Goal: Task Accomplishment & Management: Complete application form

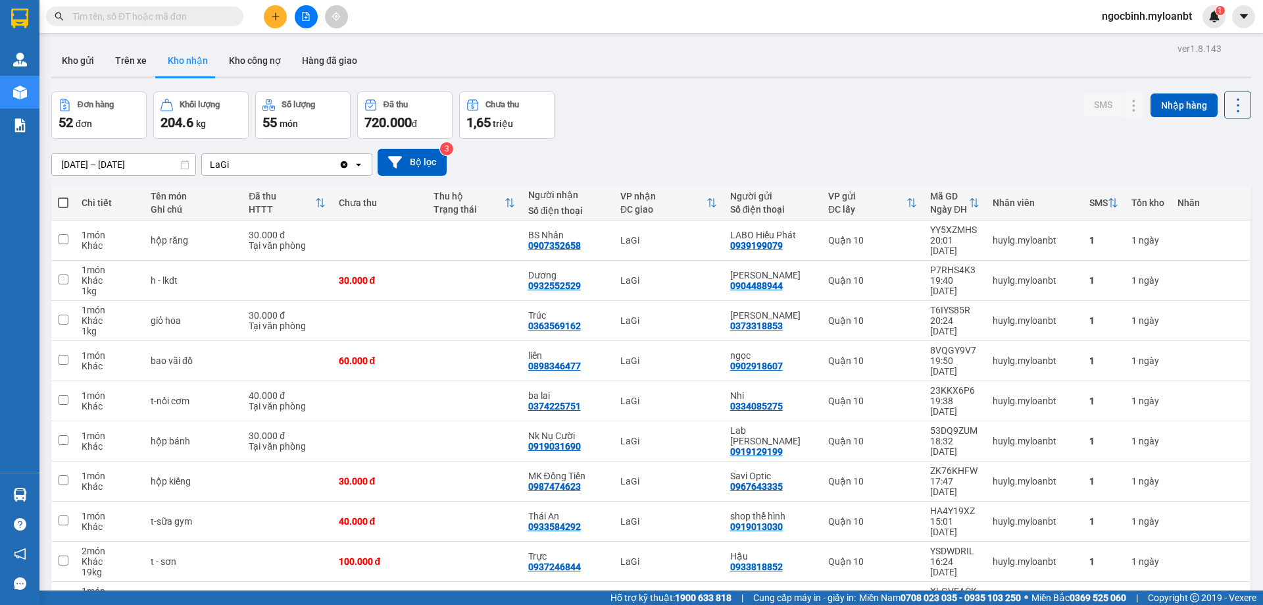
click at [278, 14] on icon "plus" at bounding box center [275, 16] width 9 height 9
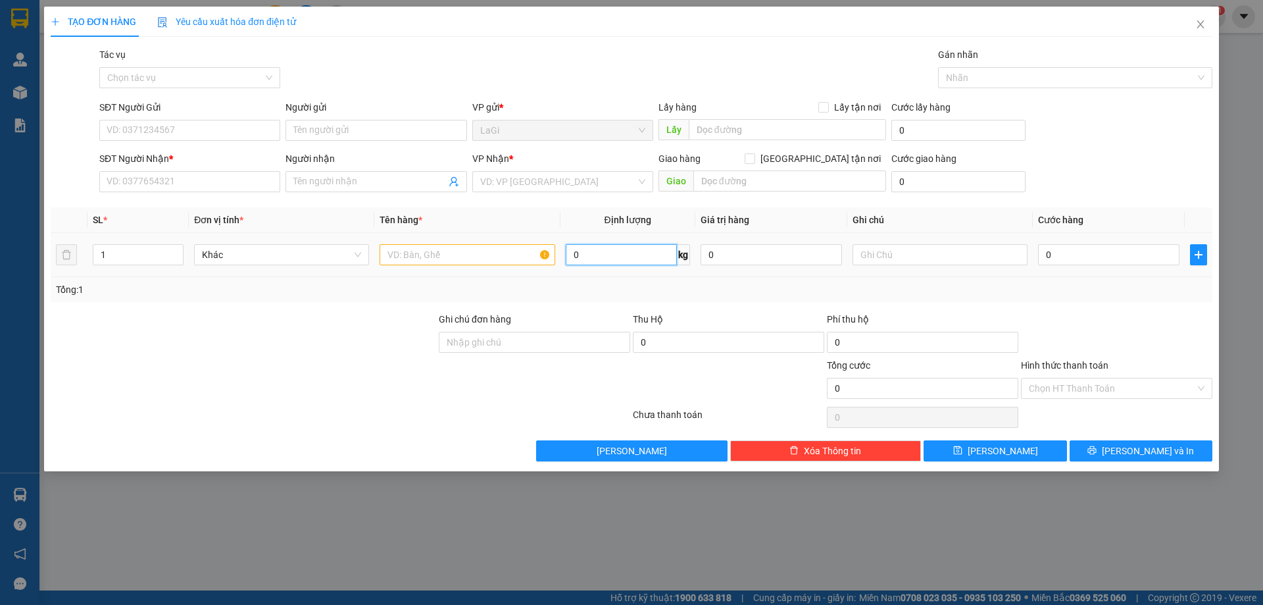
click at [595, 254] on input "0" at bounding box center [621, 254] width 111 height 21
type input "6.4"
click at [257, 132] on input "SĐT Người Gửi" at bounding box center [189, 130] width 181 height 21
click at [471, 256] on input "text" at bounding box center [467, 254] width 175 height 21
type input "t - hs"
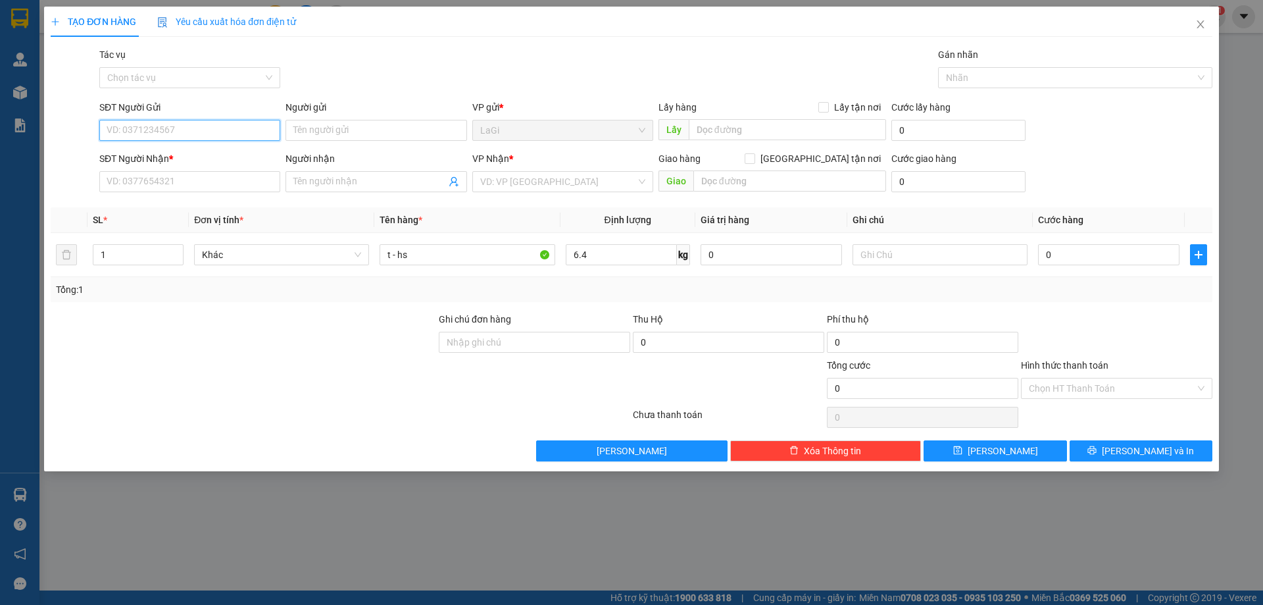
click at [189, 134] on input "SĐT Người Gửi" at bounding box center [189, 130] width 181 height 21
type input "0"
click at [195, 156] on div "0389403939 - bích" at bounding box center [189, 156] width 165 height 14
type input "0389403939"
type input "bích"
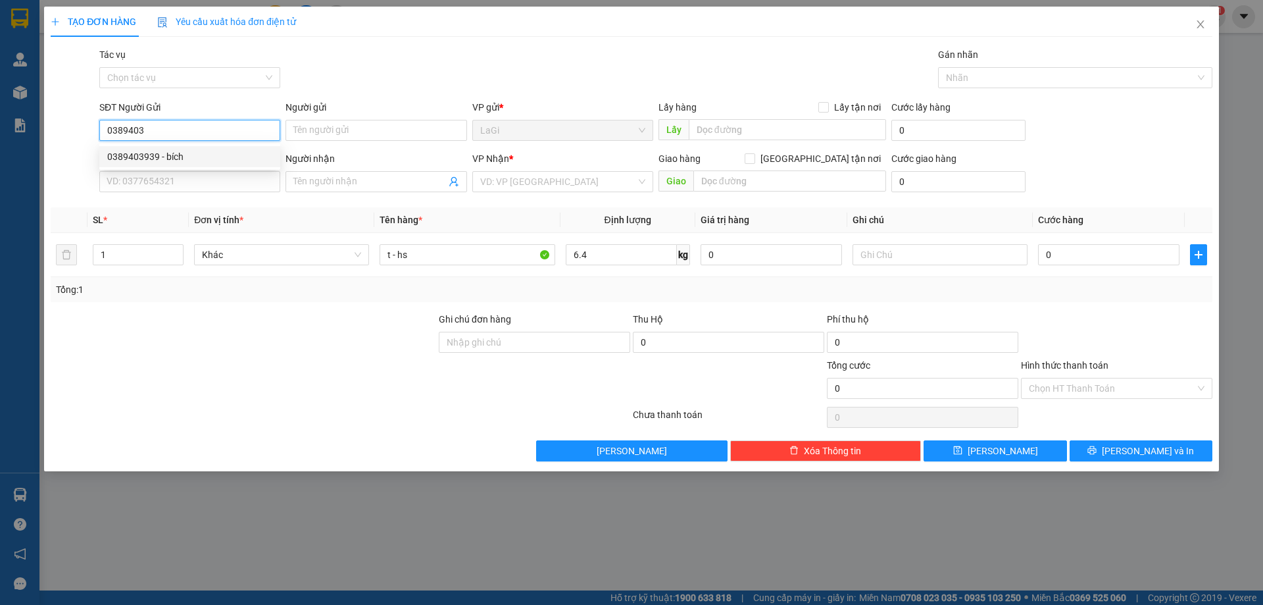
type input "0987713107"
type input "ngọc"
click at [215, 132] on input "0389403939" at bounding box center [189, 130] width 181 height 21
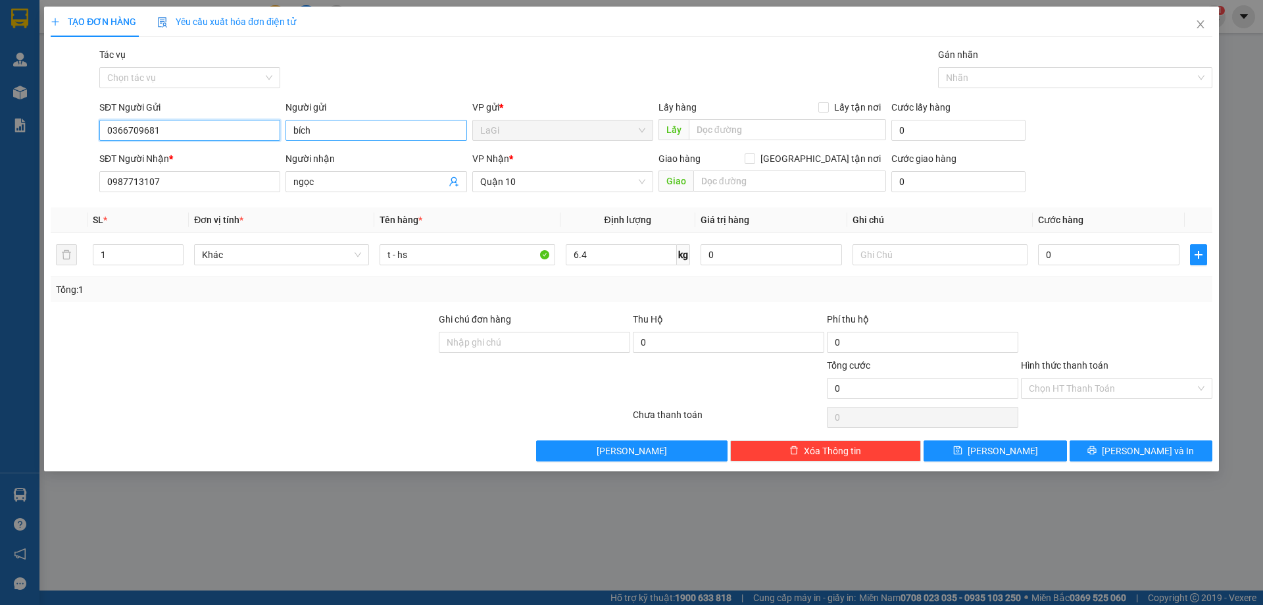
type input "0366709681"
click at [349, 129] on input "bích" at bounding box center [376, 130] width 181 height 21
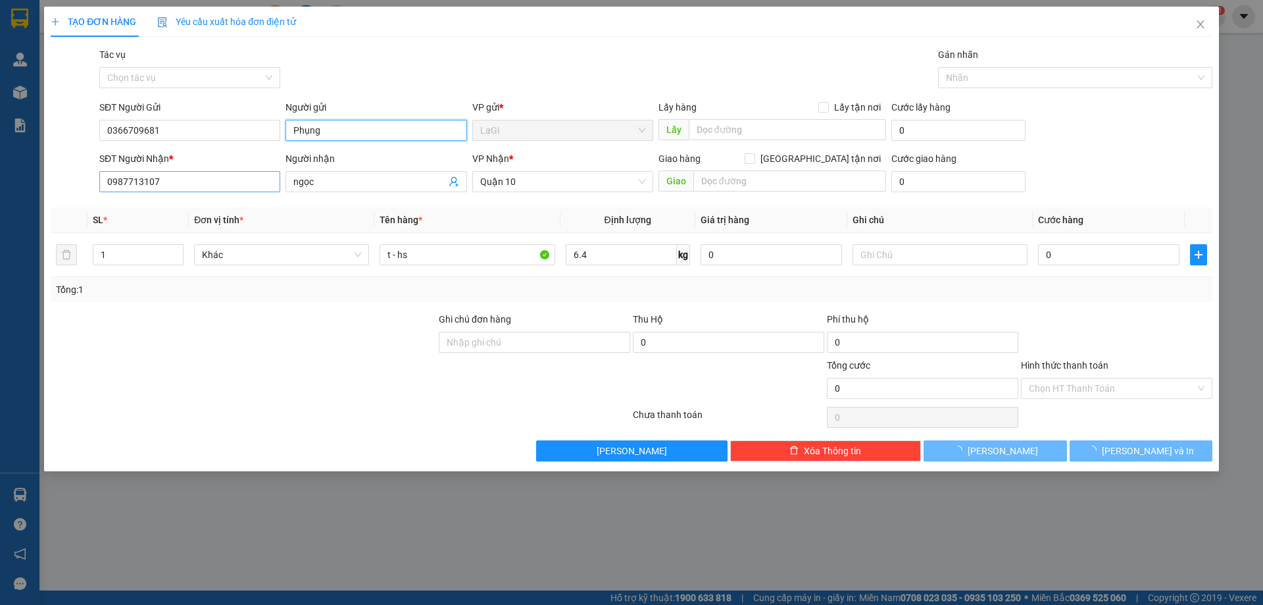
type input "Phụng"
click at [211, 189] on input "0987713107" at bounding box center [189, 181] width 181 height 21
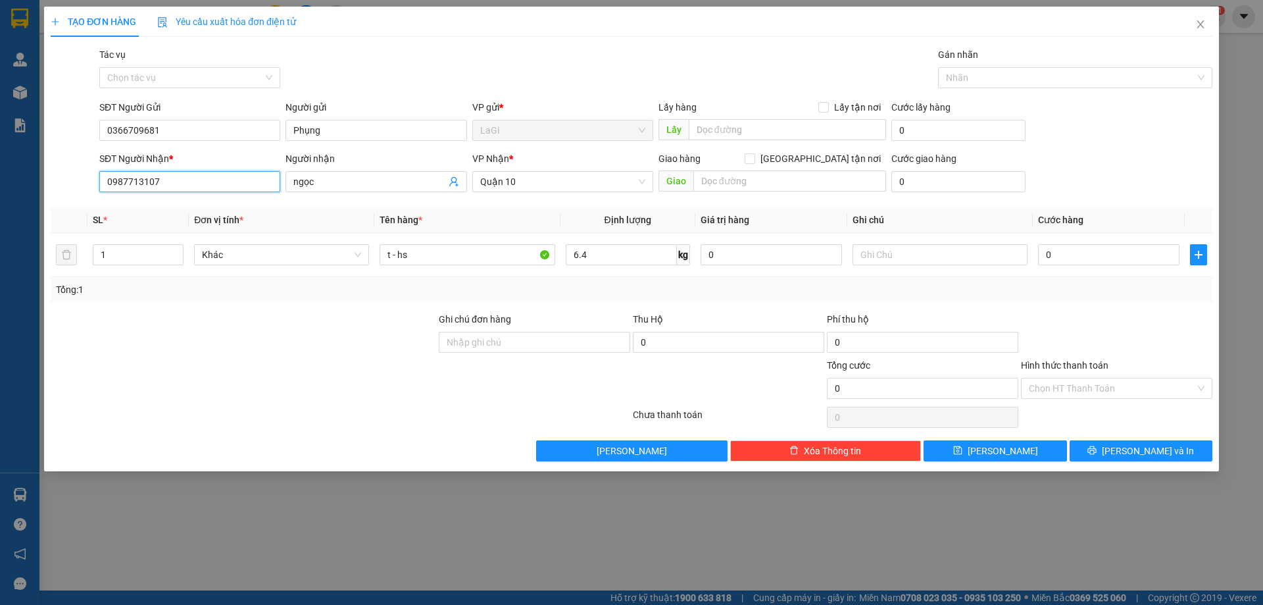
click at [211, 189] on input "0987713107" at bounding box center [189, 181] width 181 height 21
click at [336, 184] on input "ngọc" at bounding box center [369, 181] width 152 height 14
click at [337, 183] on input "ngọc" at bounding box center [369, 181] width 152 height 14
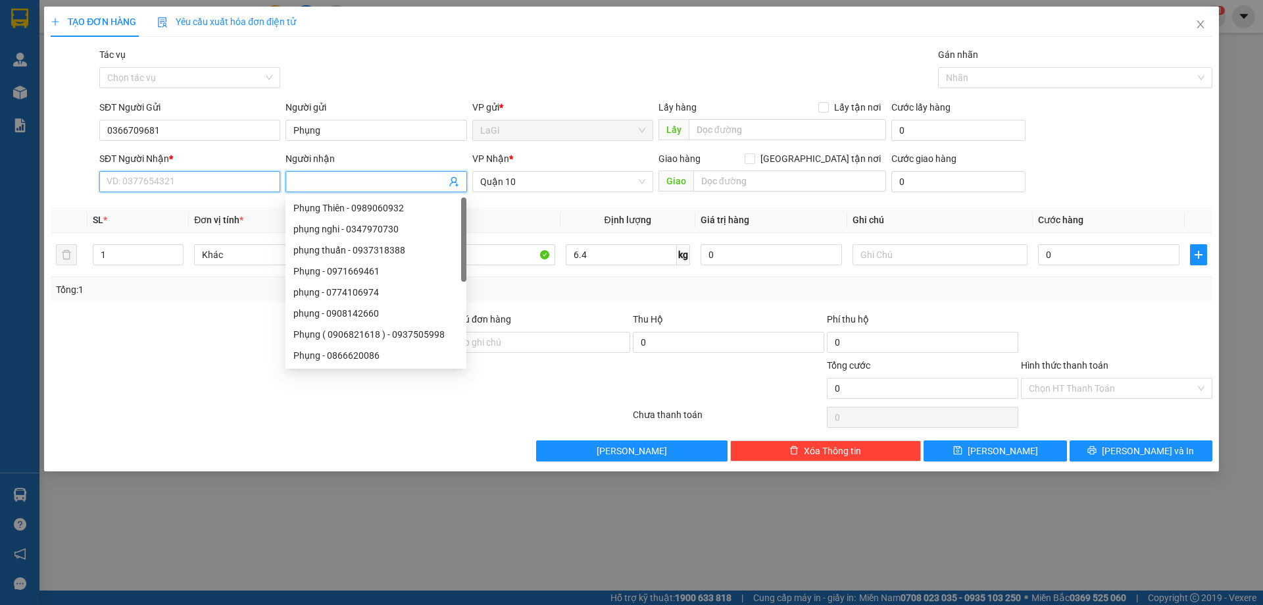
click at [213, 184] on input "SĐT Người Nhận *" at bounding box center [189, 181] width 181 height 21
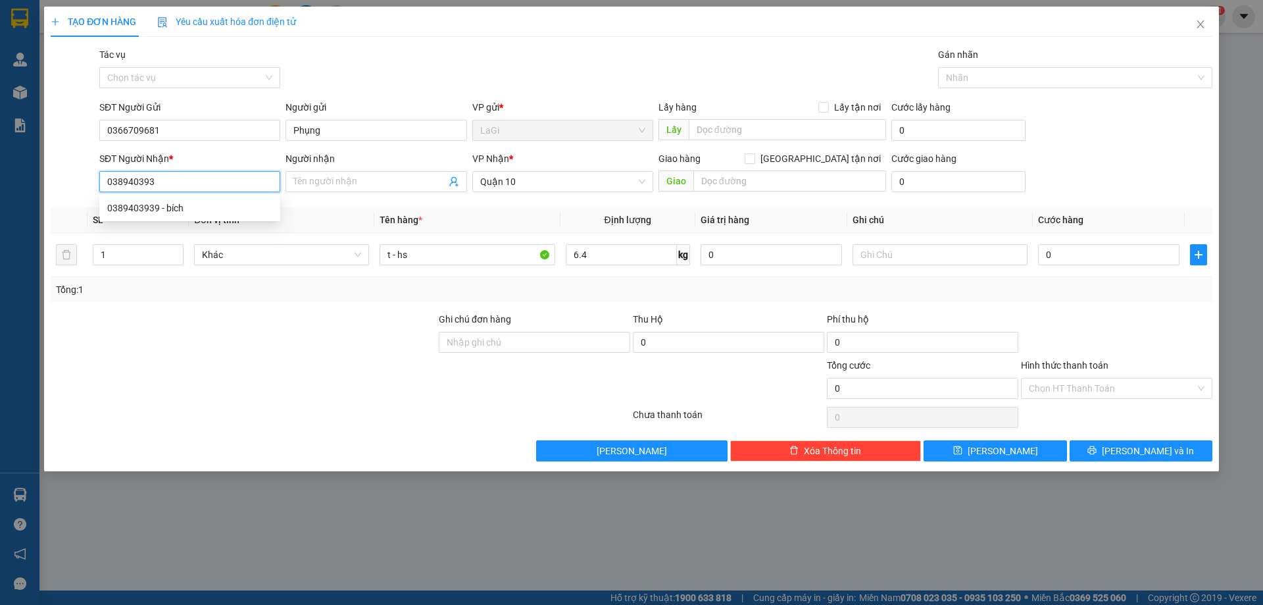
type input "0389403939"
click at [192, 205] on div "0389403939 - bích" at bounding box center [189, 208] width 165 height 14
type input "bích"
type input "0389403939"
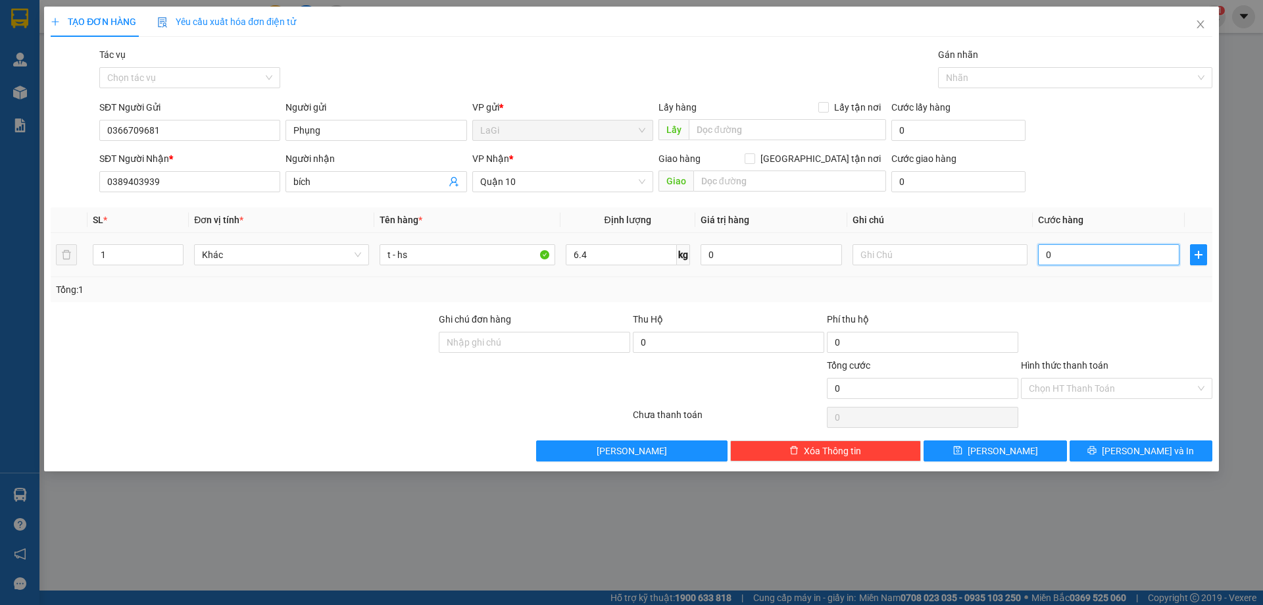
click at [1082, 259] on input "0" at bounding box center [1108, 254] width 141 height 21
click at [572, 186] on span "Quận 10" at bounding box center [562, 182] width 165 height 20
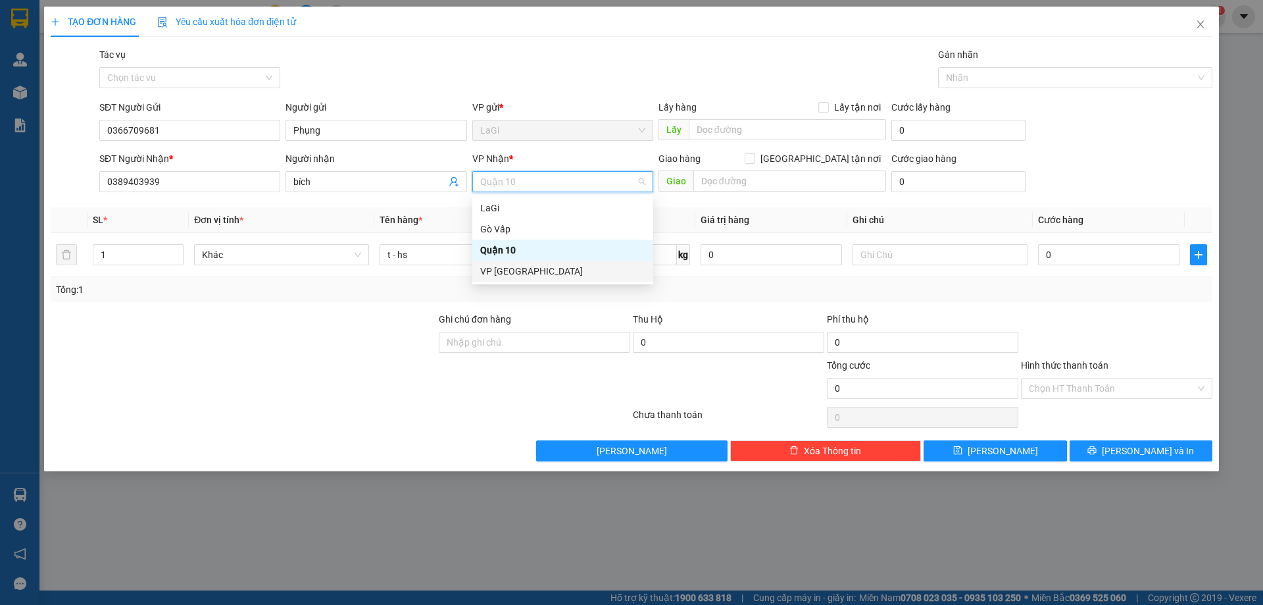
click at [518, 270] on div "VP [GEOGRAPHIC_DATA]" at bounding box center [562, 271] width 165 height 14
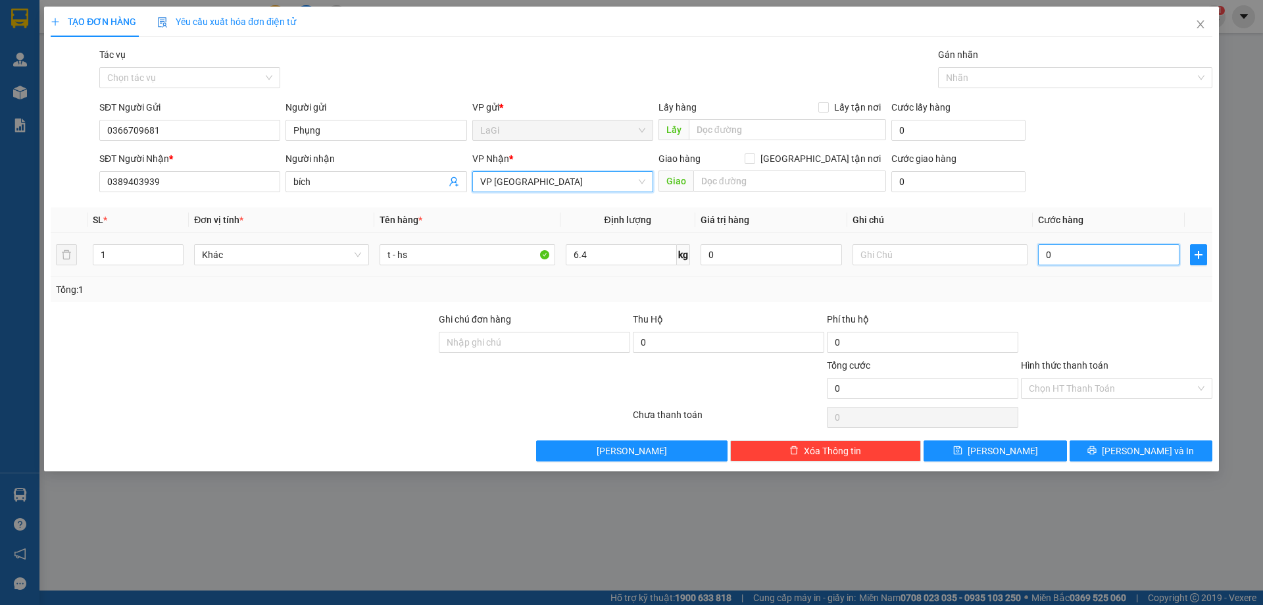
click at [1141, 253] on input "0" at bounding box center [1108, 254] width 141 height 21
type input "5"
type input "50"
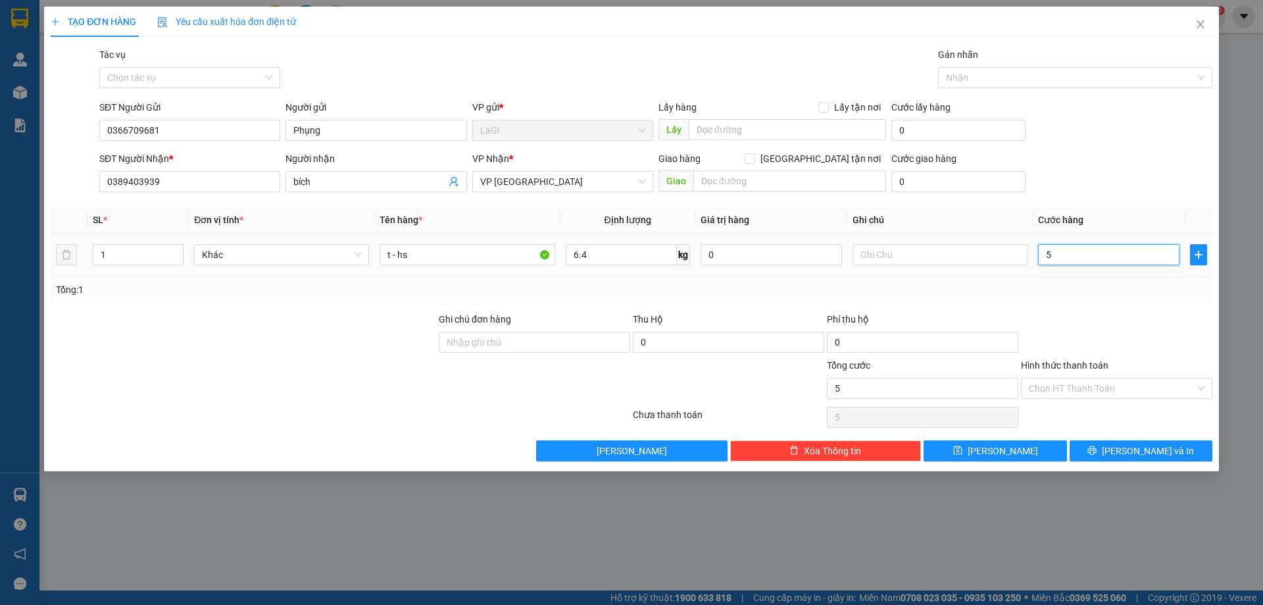
type input "50"
type input "500"
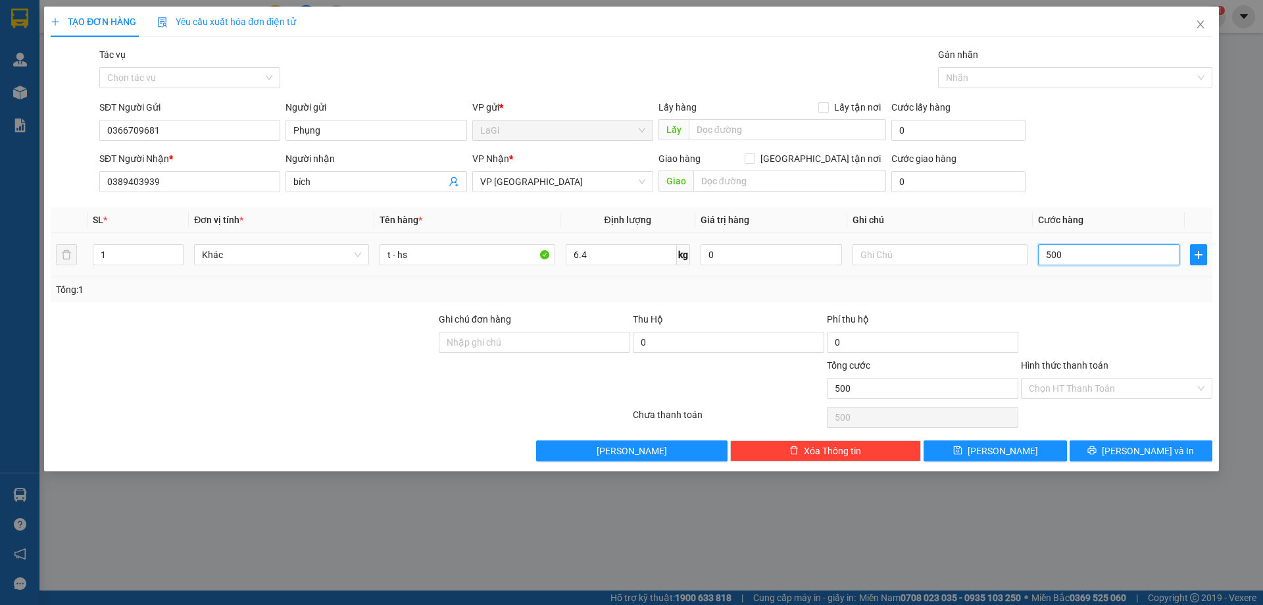
type input "5.000"
type input "50.000"
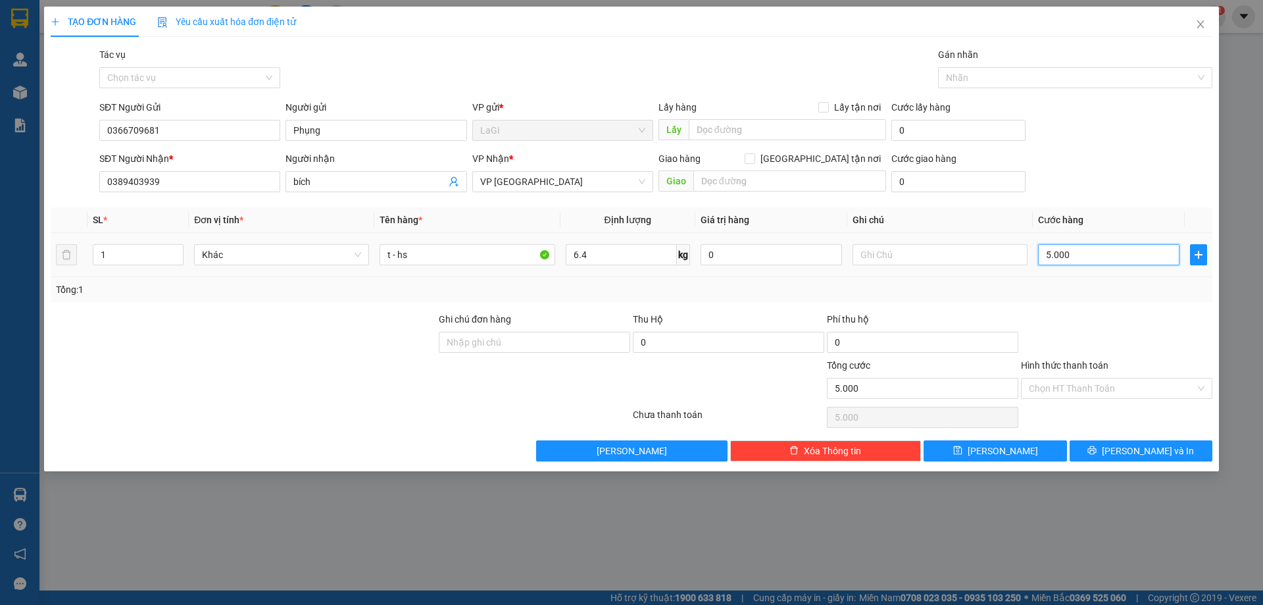
type input "50.000"
click at [1111, 393] on input "Hình thức thanh toán" at bounding box center [1112, 388] width 166 height 20
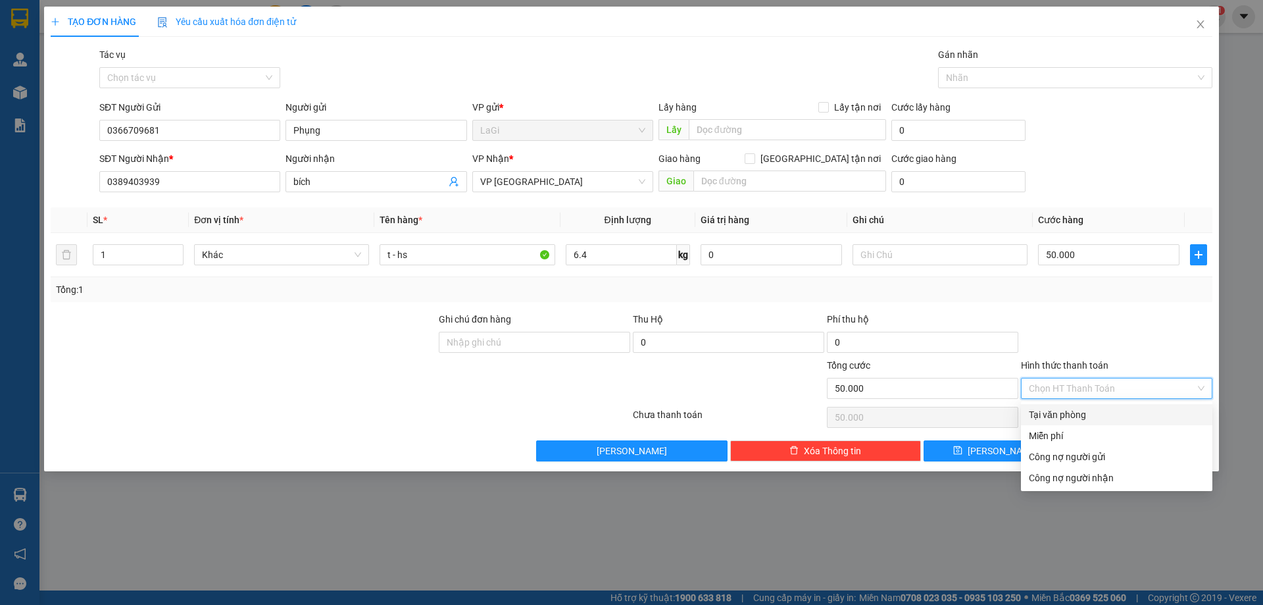
click at [1103, 411] on div "Tại văn phòng" at bounding box center [1117, 414] width 176 height 14
type input "0"
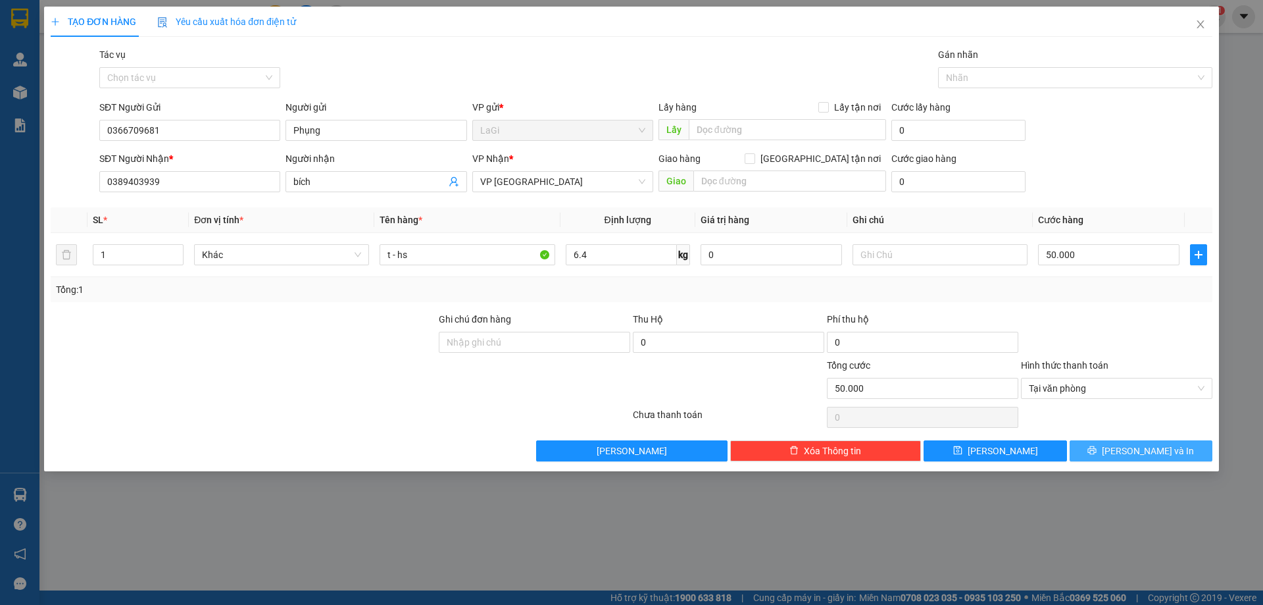
click at [1097, 450] on icon "printer" at bounding box center [1092, 449] width 9 height 9
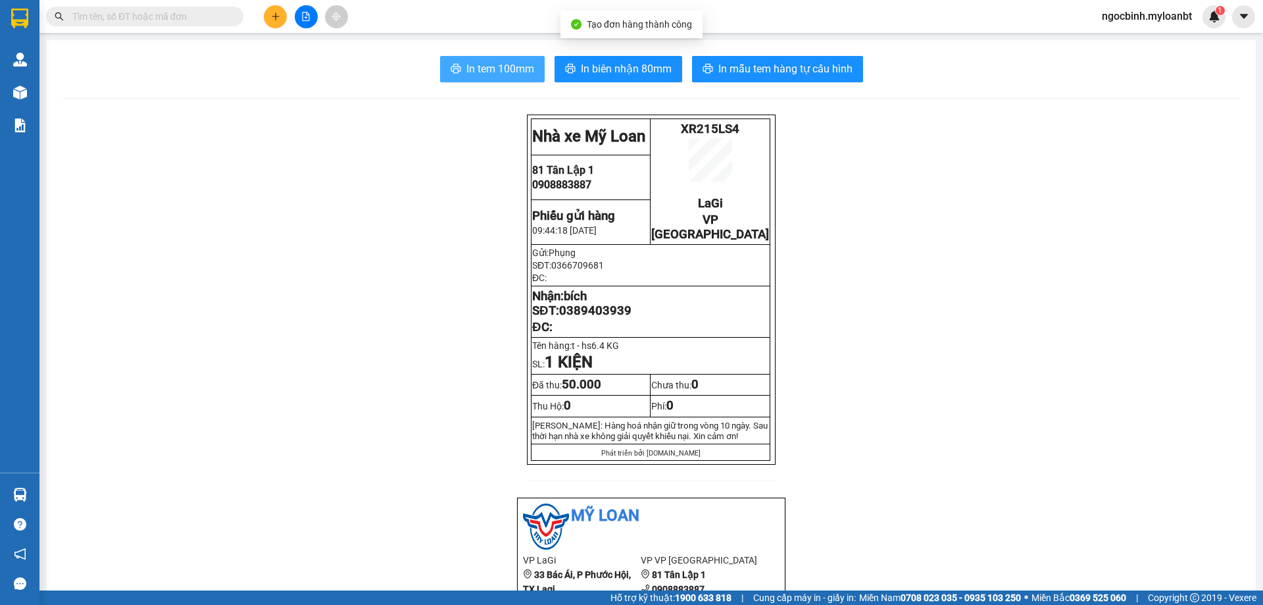
click at [511, 73] on span "In tem 100mm" at bounding box center [500, 69] width 68 height 16
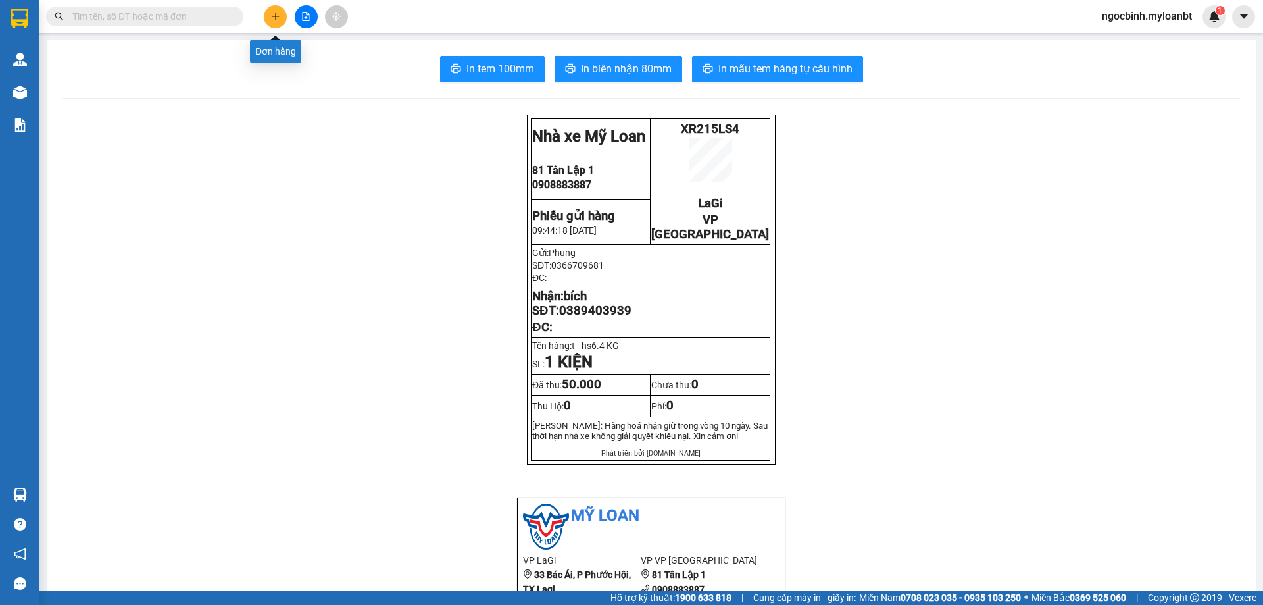
click at [283, 13] on button at bounding box center [275, 16] width 23 height 23
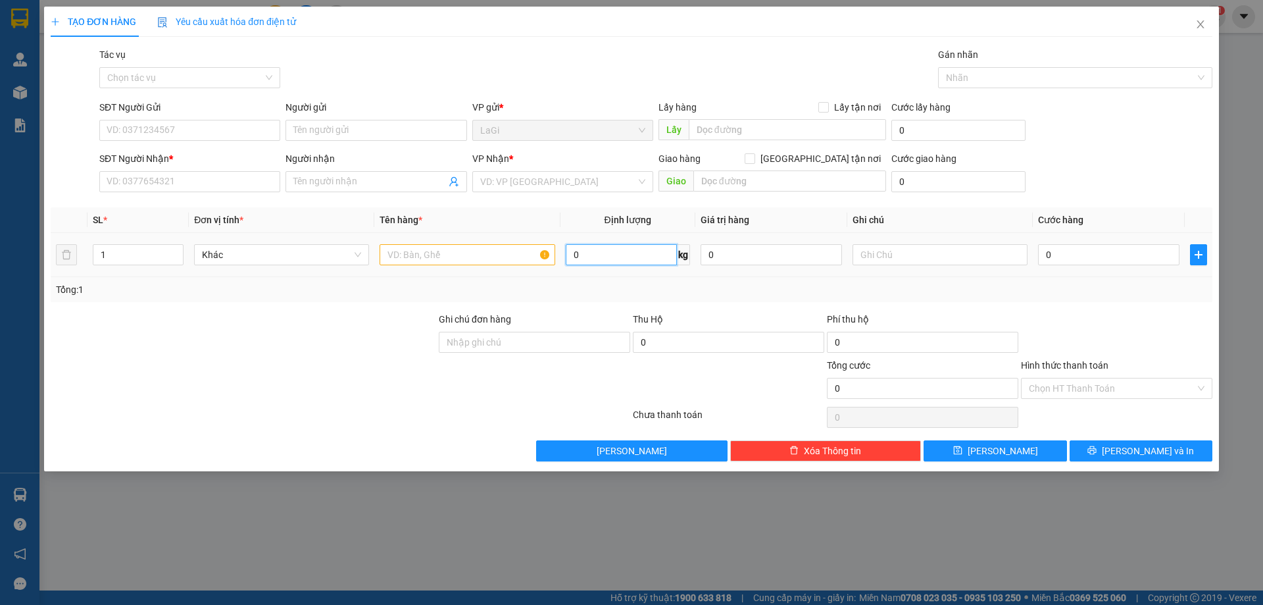
click at [622, 261] on input "0" at bounding box center [621, 254] width 111 height 21
type input "3"
click at [431, 249] on input "text" at bounding box center [467, 254] width 175 height 21
type input "t - hs"
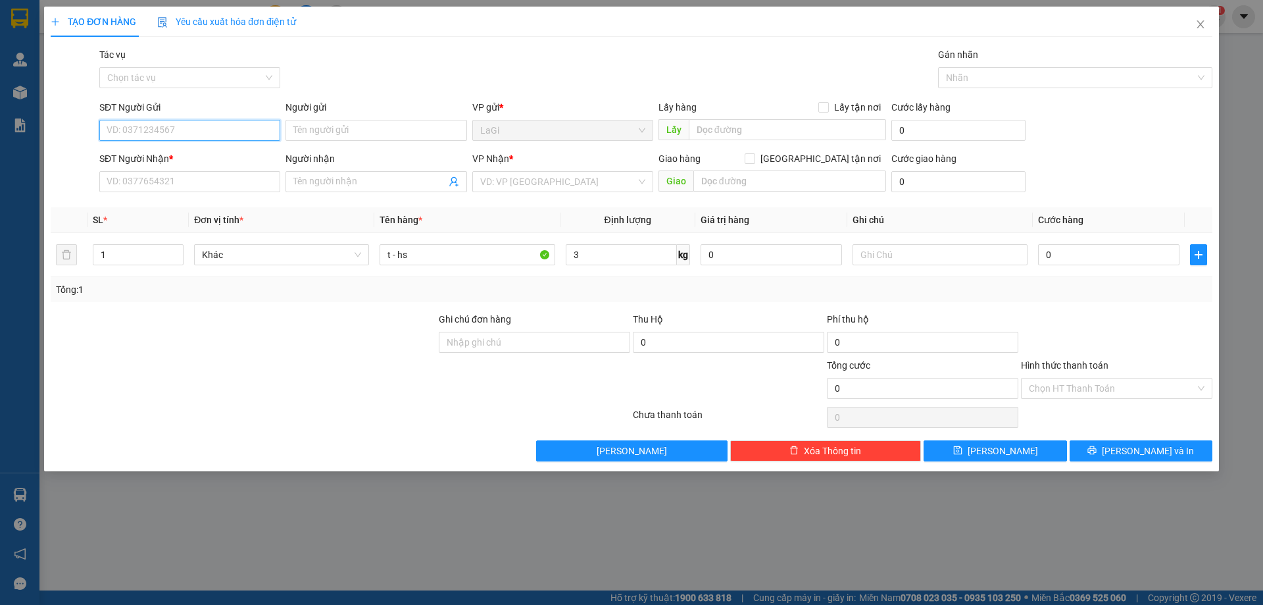
click at [181, 132] on input "SĐT Người Gửi" at bounding box center [189, 130] width 181 height 21
type input "0867837857"
click at [192, 152] on div "0867837857 - thảo" at bounding box center [189, 156] width 165 height 14
type input "thảo"
type input "0932601823"
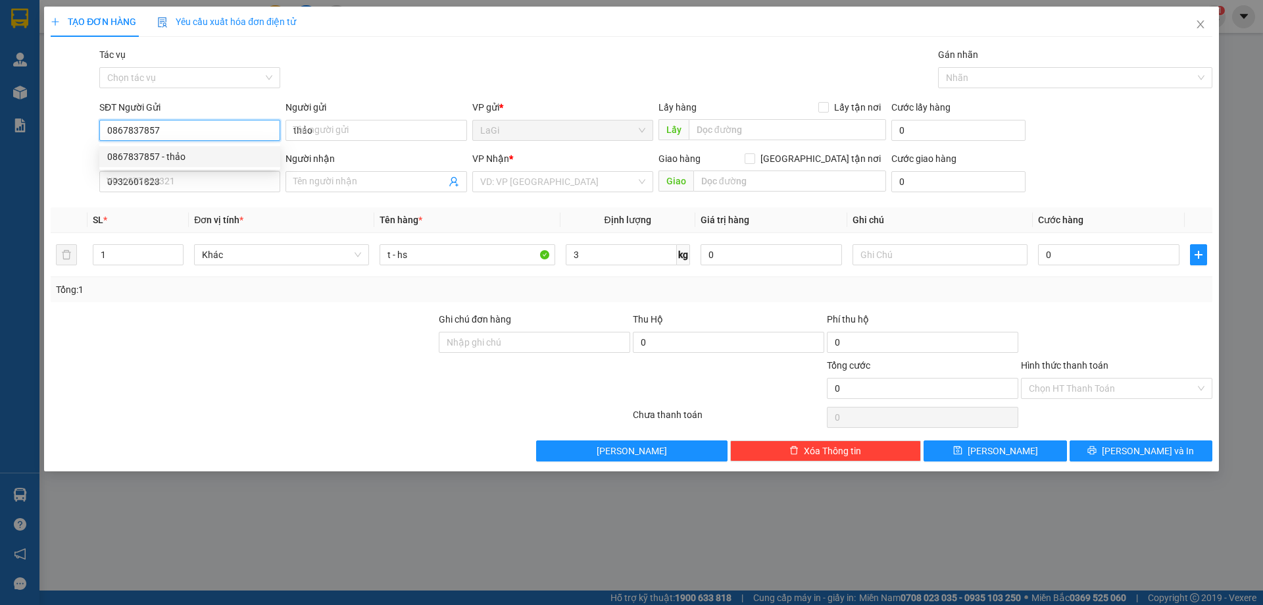
type input "Quế Anh"
type input "0867837857"
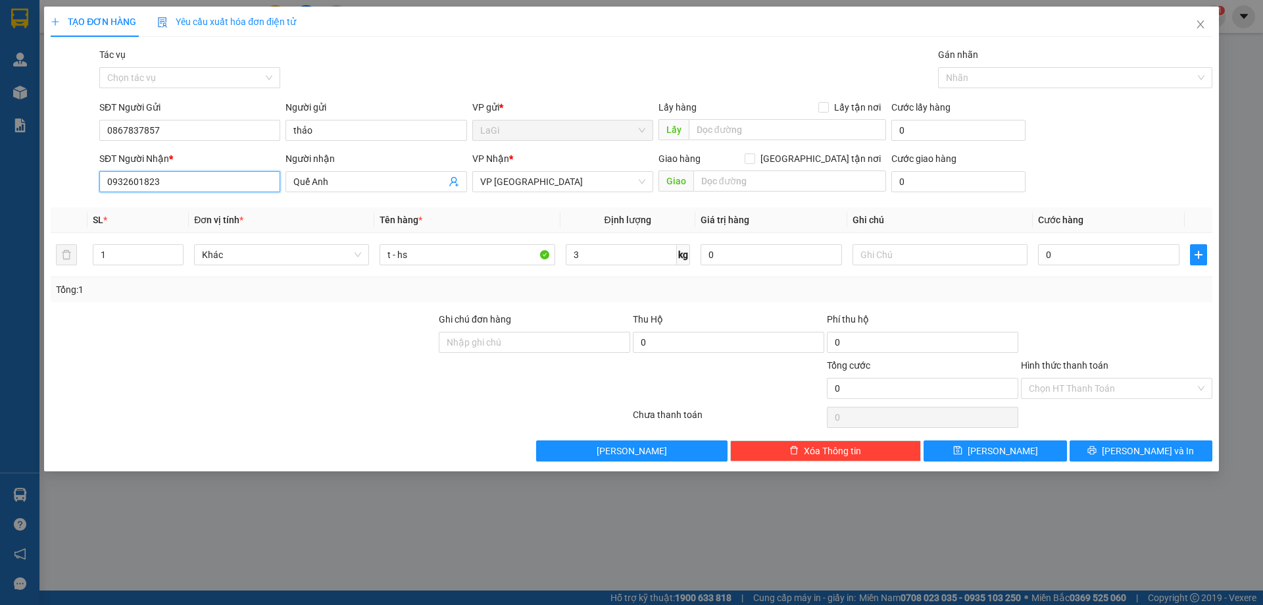
click at [186, 183] on input "0932601823" at bounding box center [189, 181] width 181 height 21
type input "0898995494"
click at [340, 183] on input "Quế Anh" at bounding box center [369, 181] width 152 height 14
click at [340, 182] on input "Quế Anh" at bounding box center [369, 181] width 152 height 14
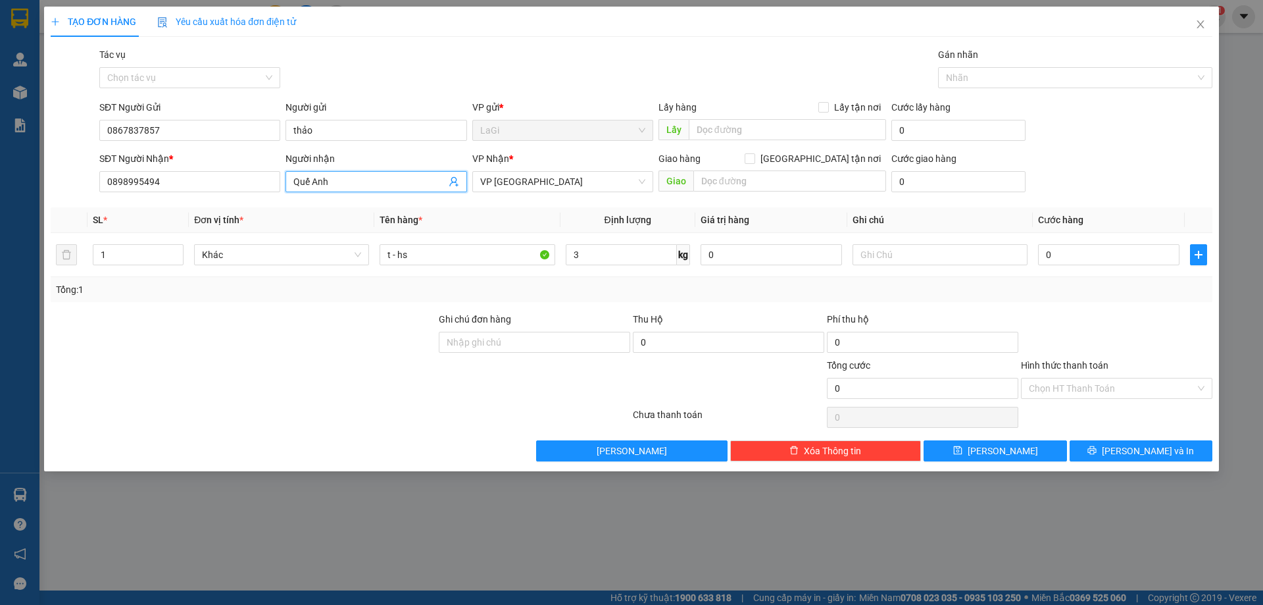
click at [338, 180] on input "Quế Anh" at bounding box center [369, 181] width 152 height 14
click at [336, 180] on input "Quế Anh" at bounding box center [369, 181] width 152 height 14
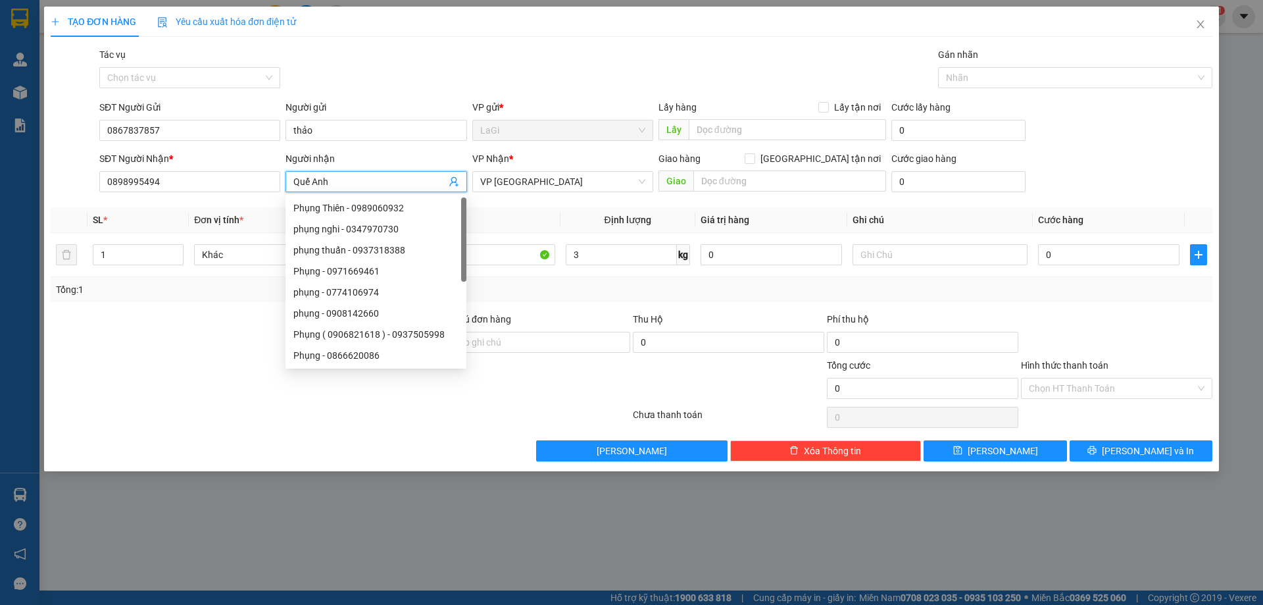
click at [336, 180] on input "Quế Anh" at bounding box center [369, 181] width 152 height 14
type input "A"
type input "Ánh"
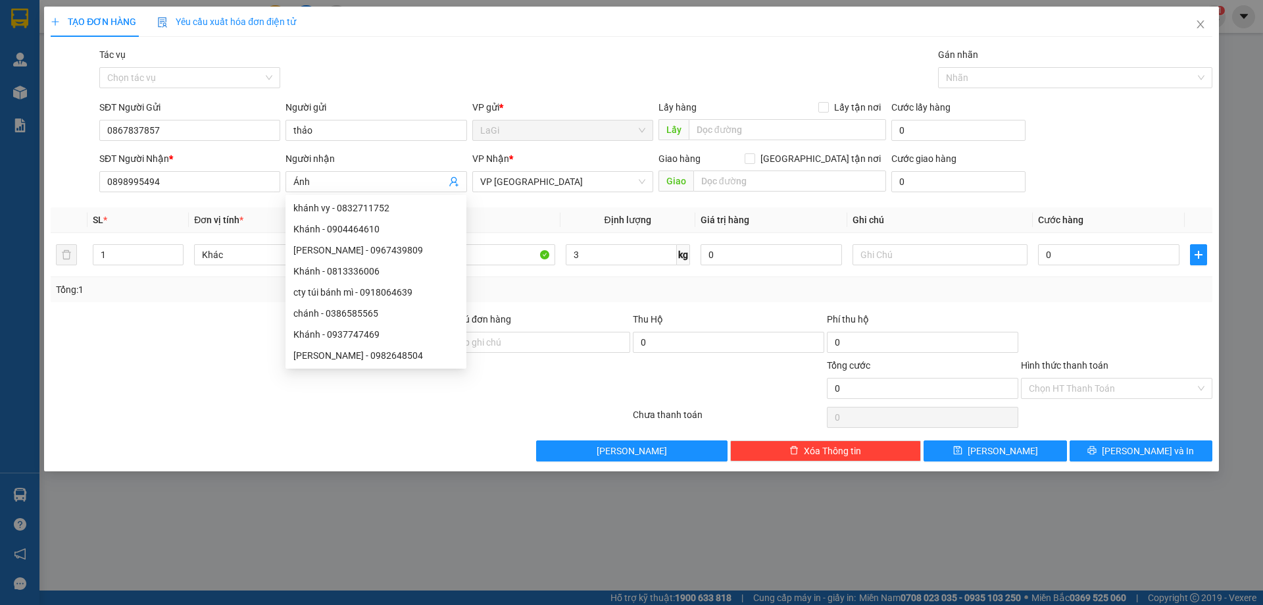
click at [382, 155] on div "Người nhận" at bounding box center [376, 158] width 181 height 14
click at [382, 174] on input "Ánh" at bounding box center [369, 181] width 152 height 14
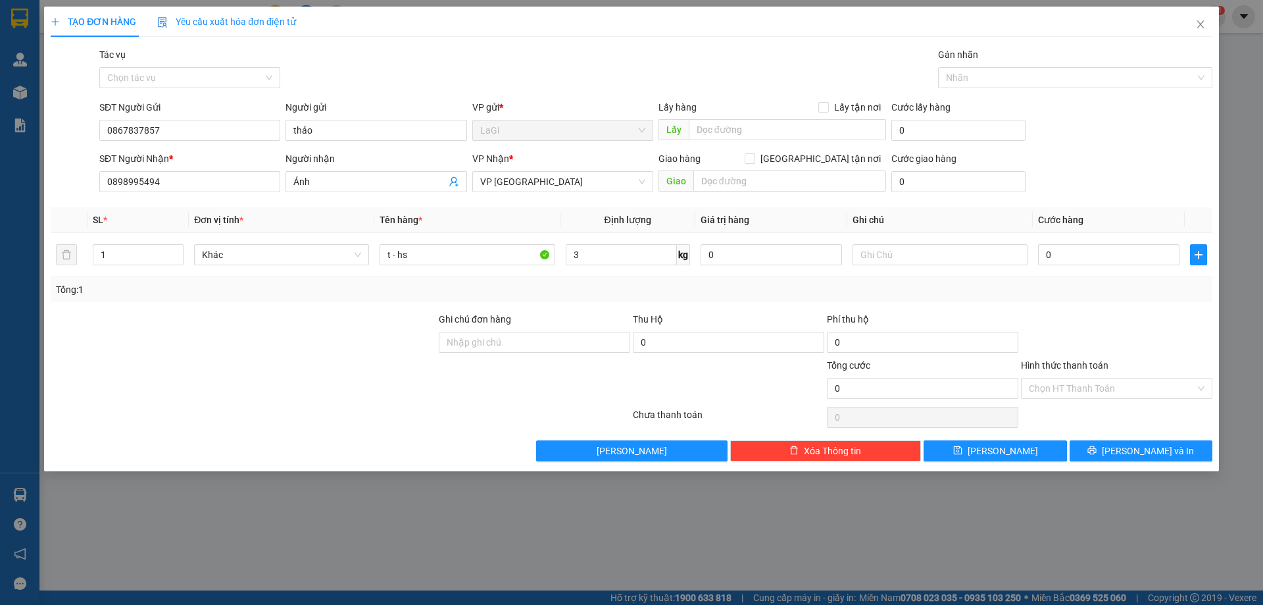
click at [401, 153] on div "Người nhận" at bounding box center [376, 158] width 181 height 14
click at [401, 174] on input "Ánh" at bounding box center [369, 181] width 152 height 14
click at [754, 158] on input "[GEOGRAPHIC_DATA] tận nơi" at bounding box center [749, 157] width 9 height 9
checkbox input "true"
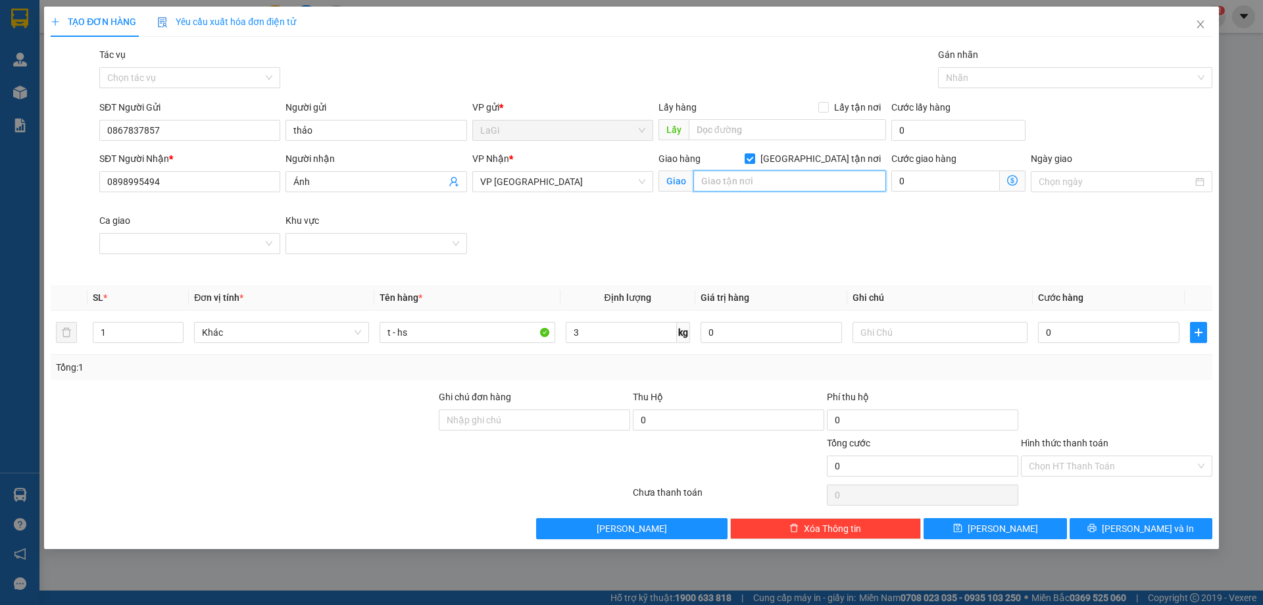
click at [793, 182] on input "text" at bounding box center [789, 180] width 193 height 21
click at [617, 185] on span "VP [GEOGRAPHIC_DATA]" at bounding box center [562, 182] width 165 height 20
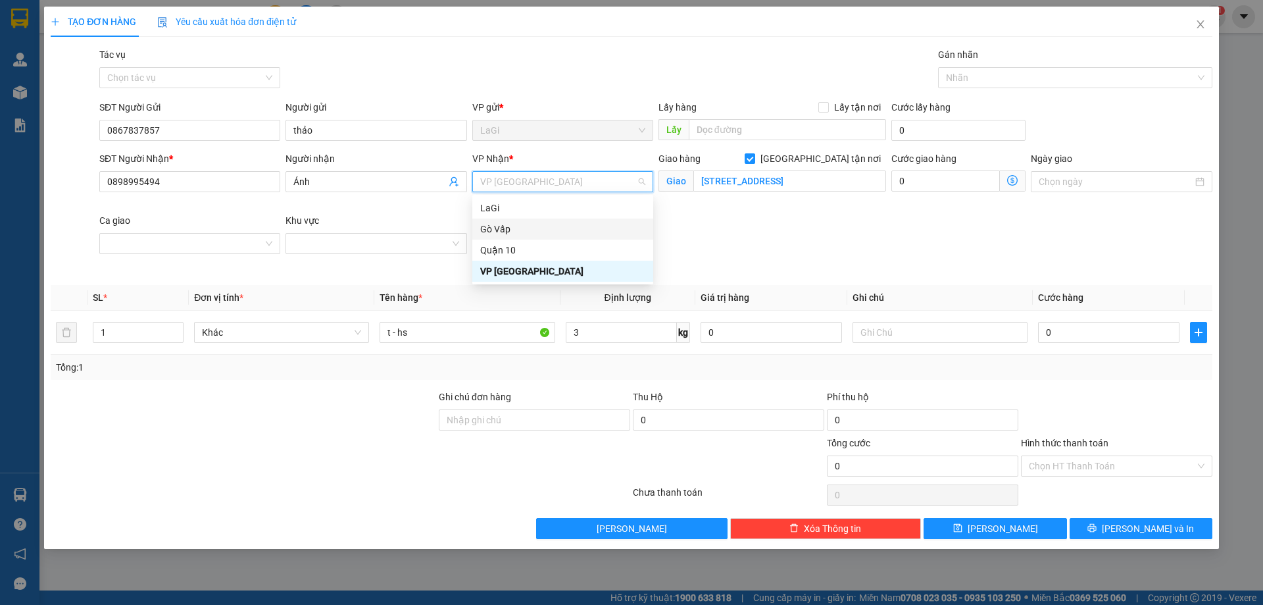
click at [532, 231] on div "Gò Vấp" at bounding box center [562, 229] width 165 height 14
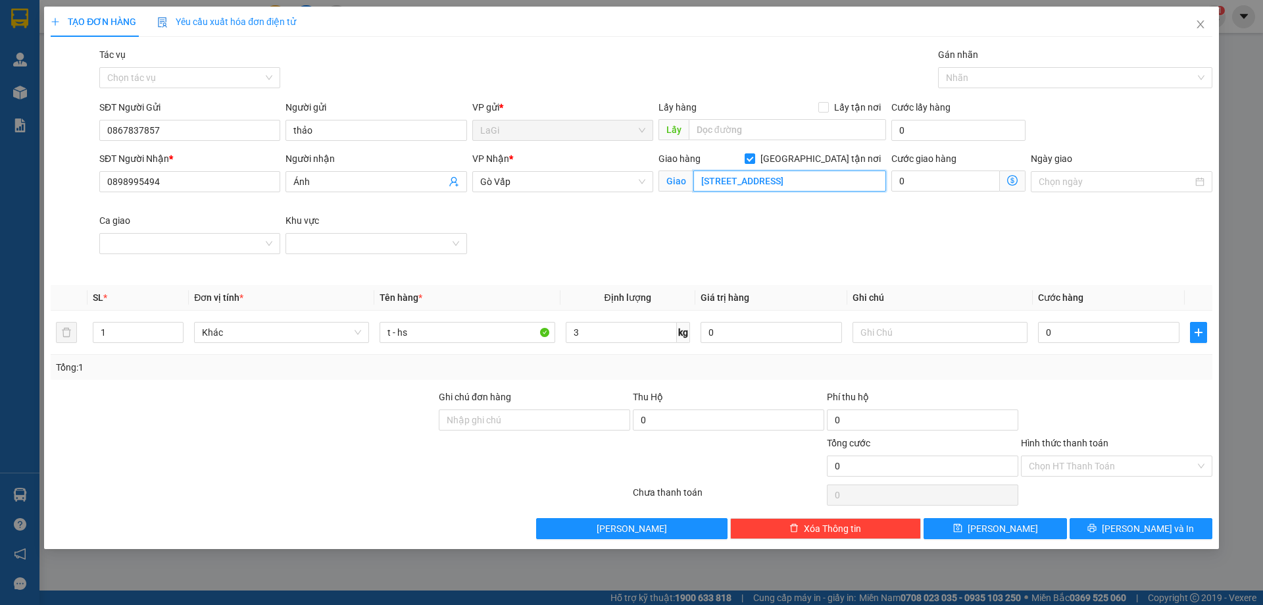
click at [805, 183] on input "224/42/20/23 đường TX22, phường thạnh xuân, q12" at bounding box center [789, 180] width 193 height 21
type input "224/42/20/23 đường thạnh xuân 22, phường thạnh xuân, q12"
click at [1147, 328] on input "0" at bounding box center [1108, 332] width 141 height 21
type input "4"
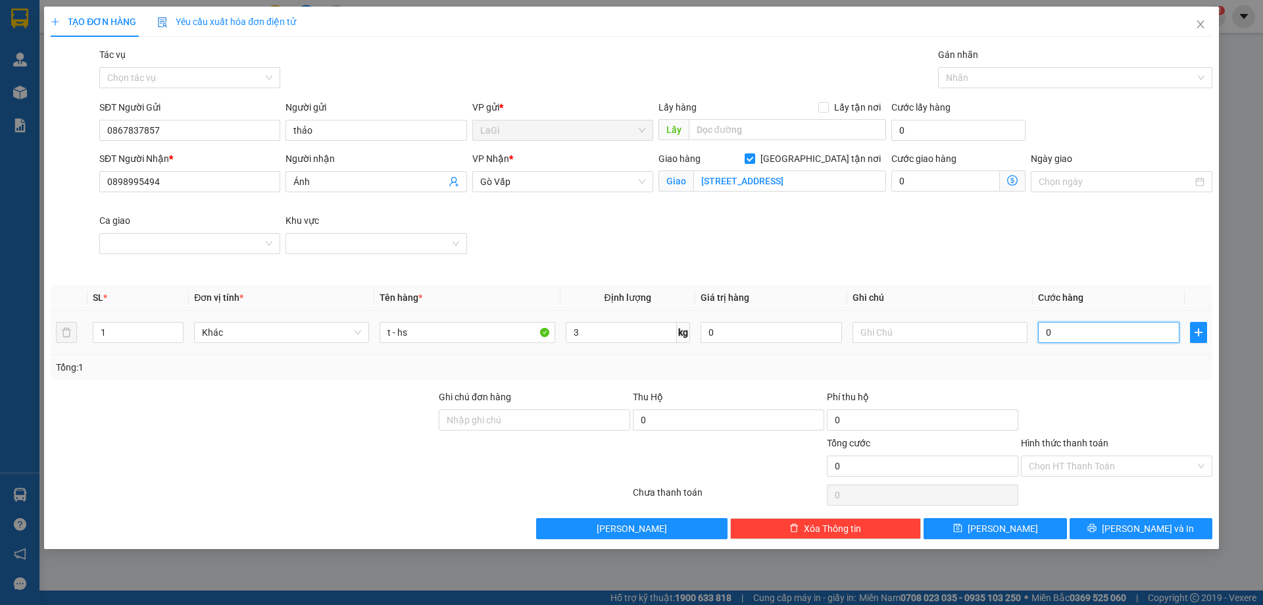
type input "4"
type input "40"
type input "4"
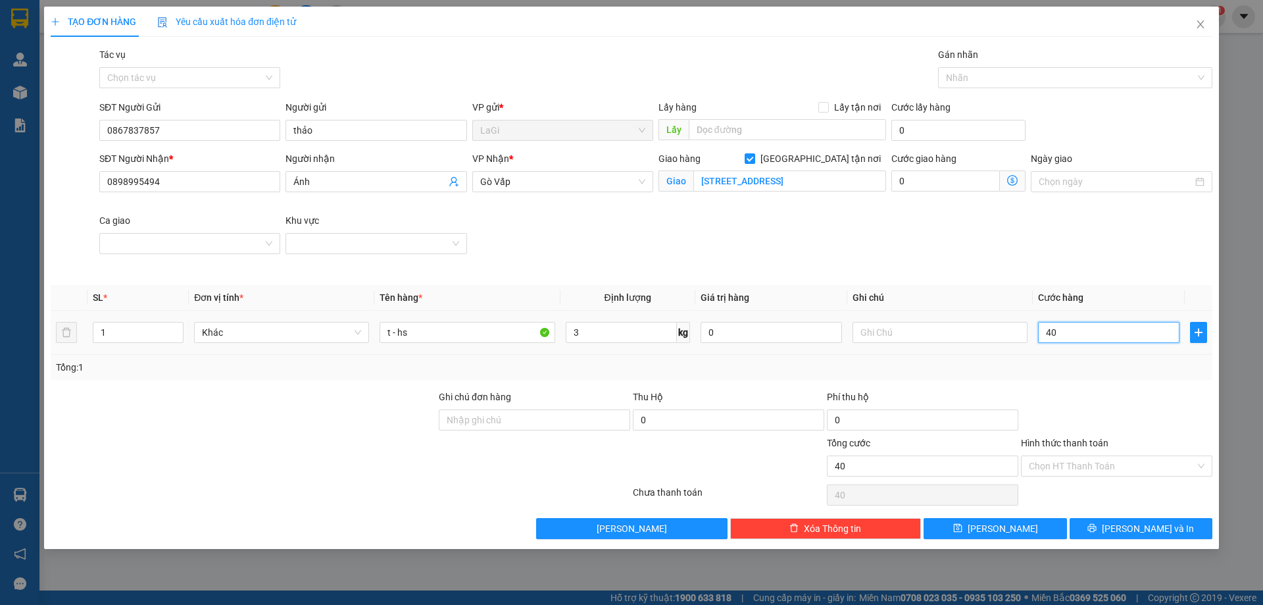
type input "4"
type input "0"
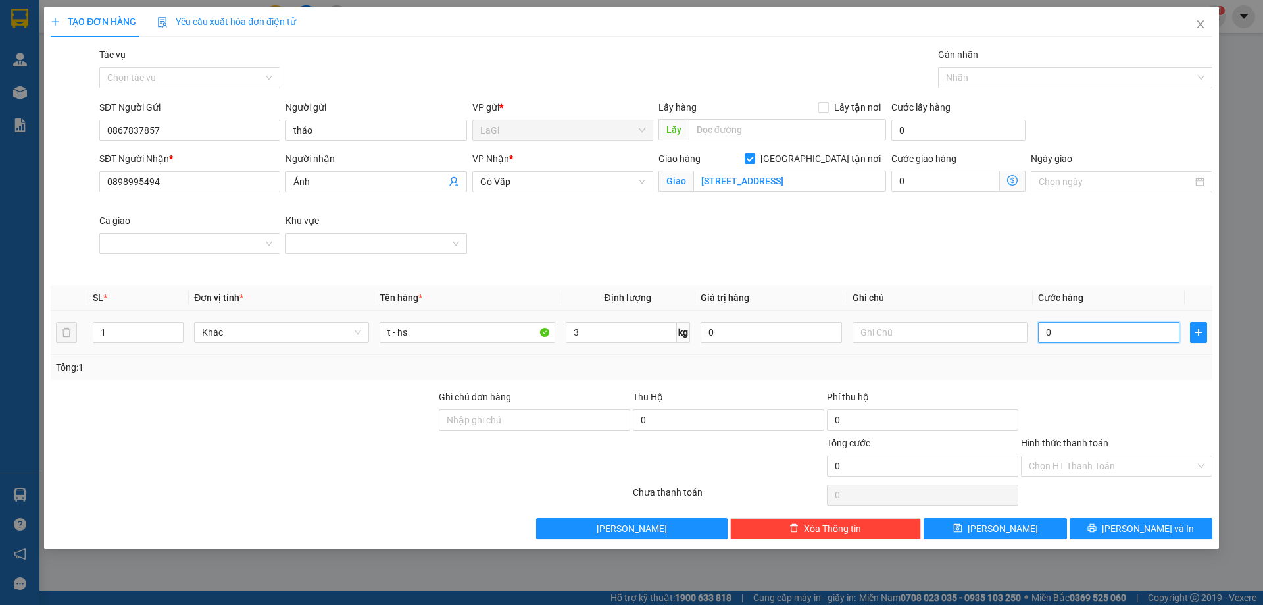
type input "01"
type input "1"
type input "011"
type input "11"
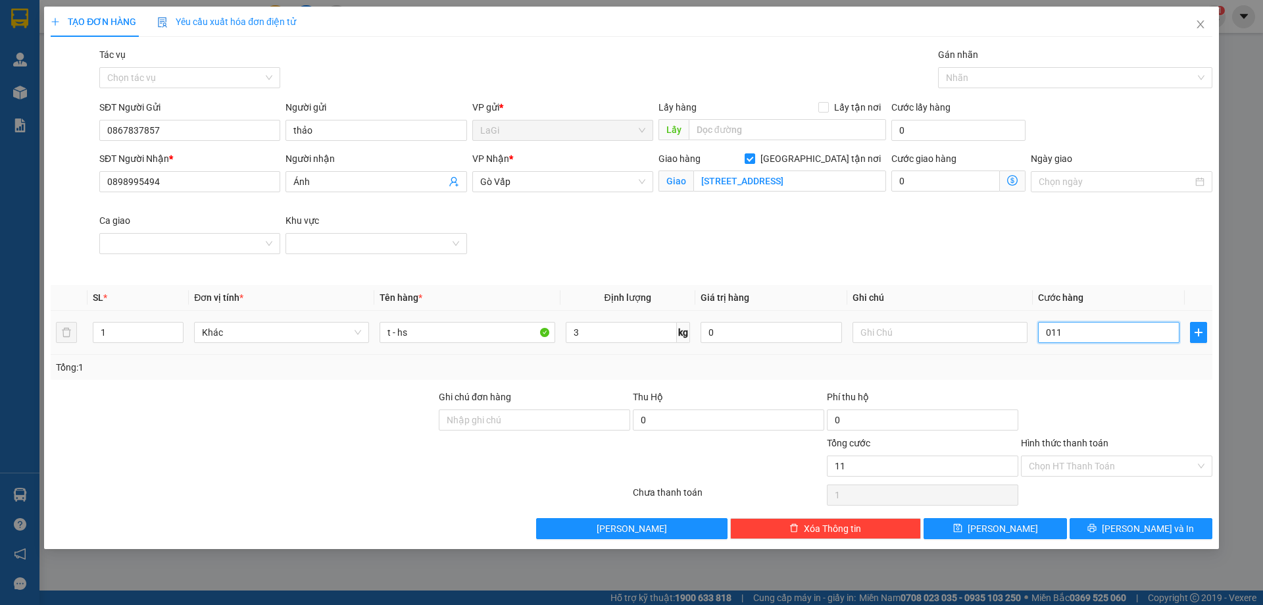
type input "11"
type input "01"
type input "1"
type input "0"
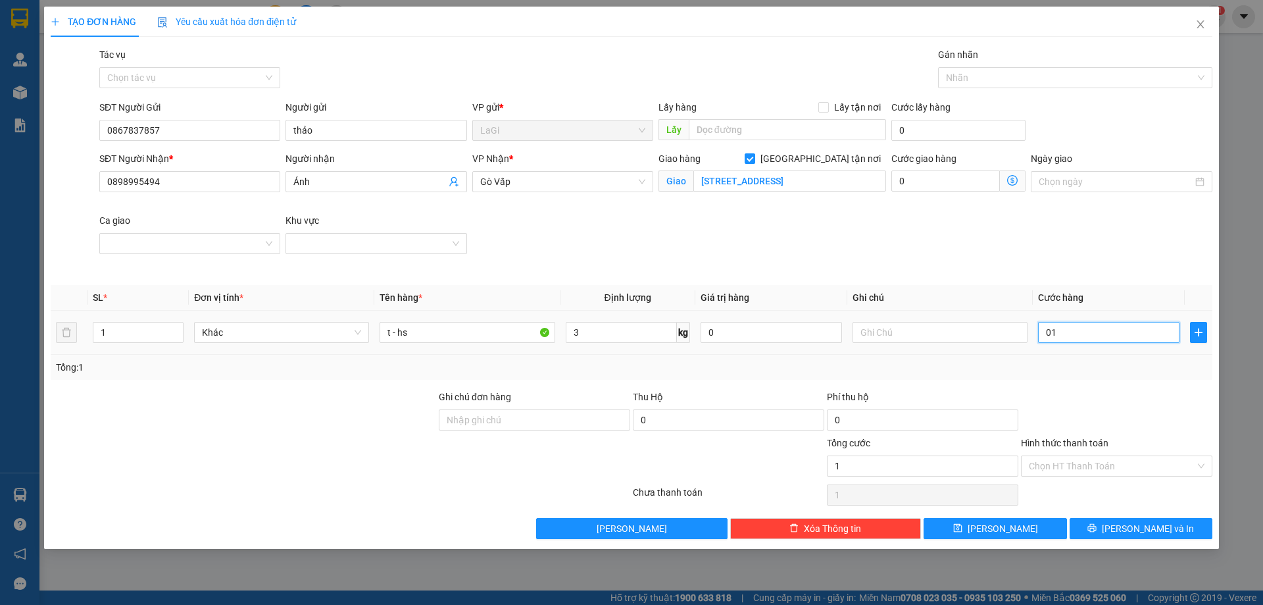
type input "0"
type input "01"
type input "1"
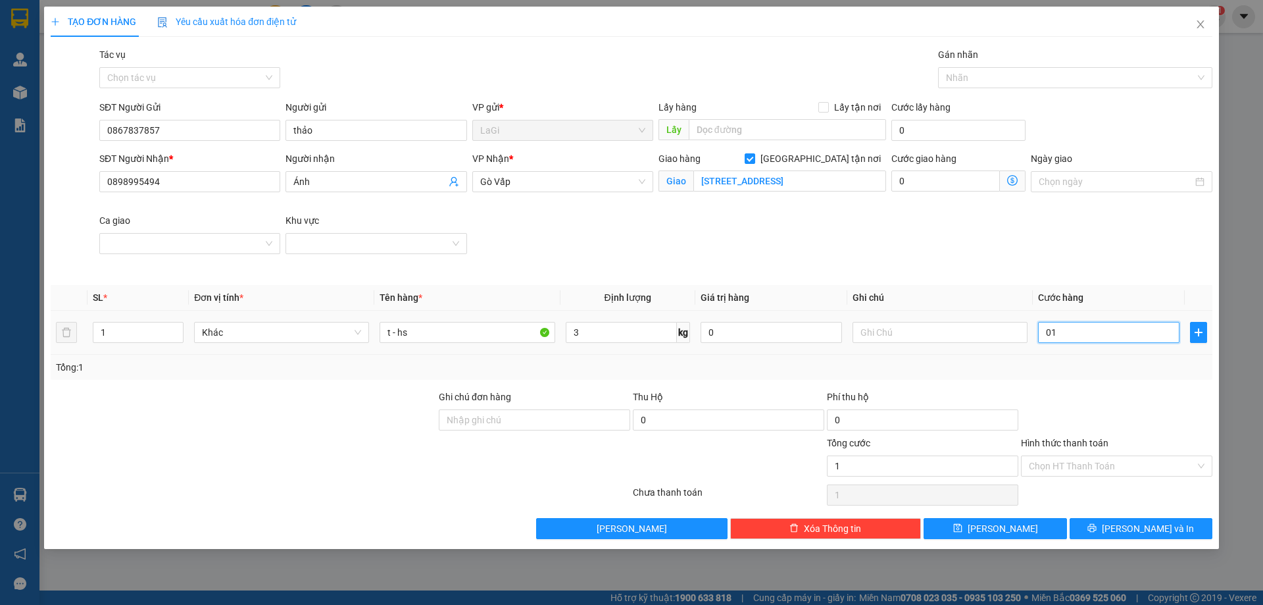
type input "011"
type input "11"
type input "0.110"
type input "110"
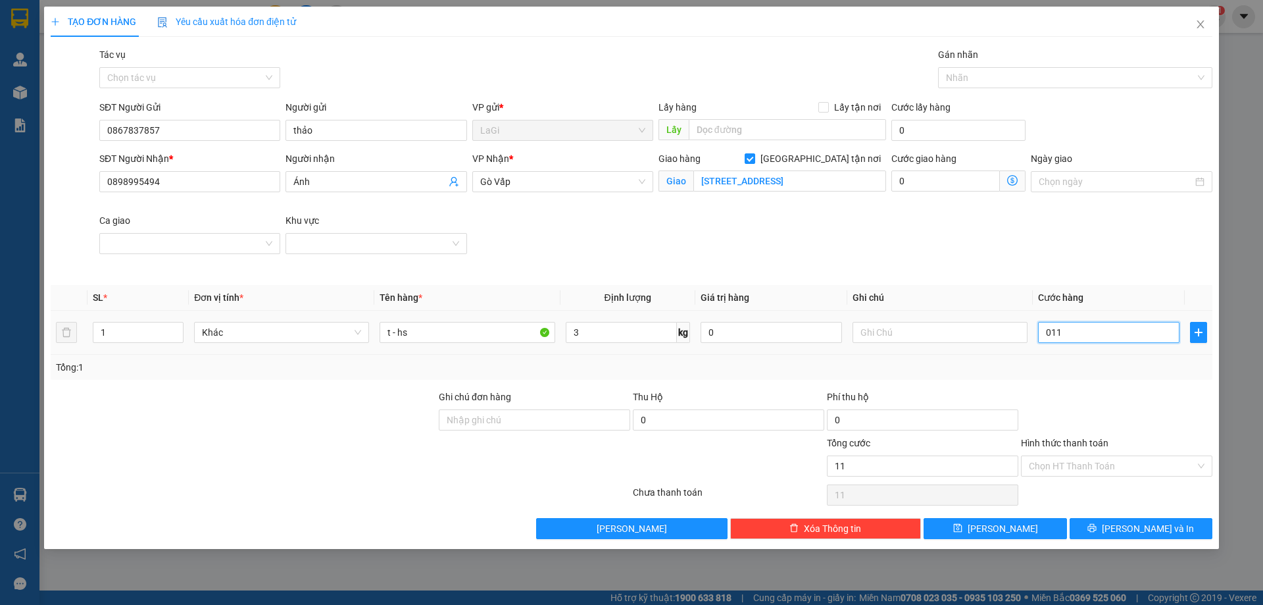
type input "110"
type input "01.100"
type input "1.100"
type input "011.000"
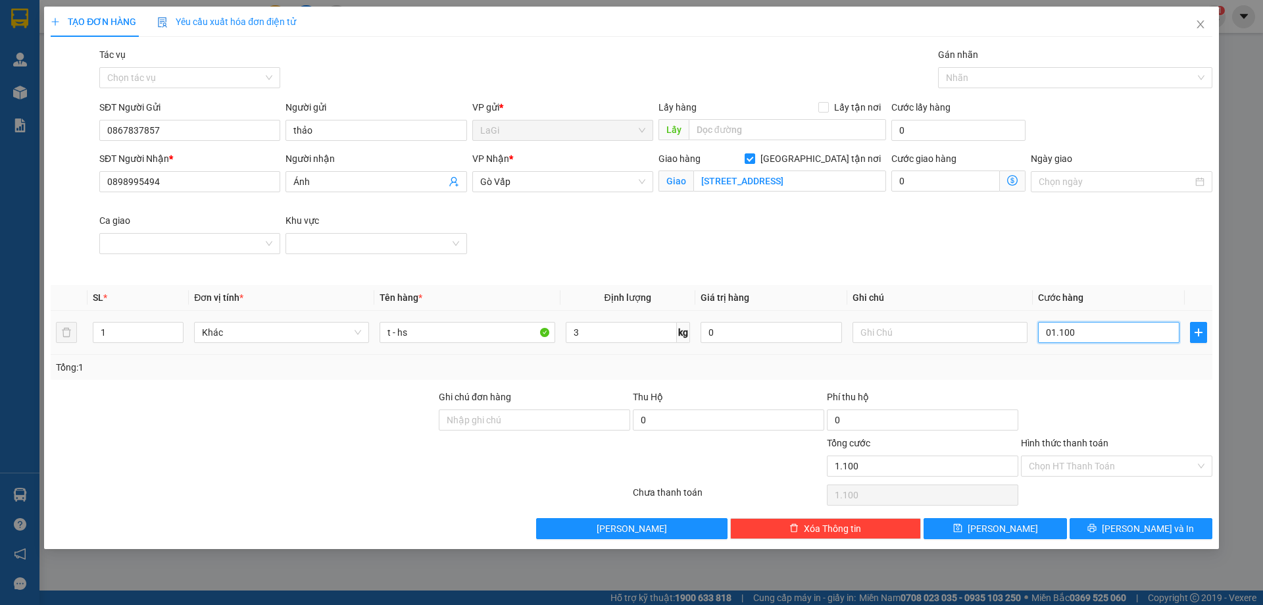
type input "11.000"
type input "0.110.000"
type input "110.000"
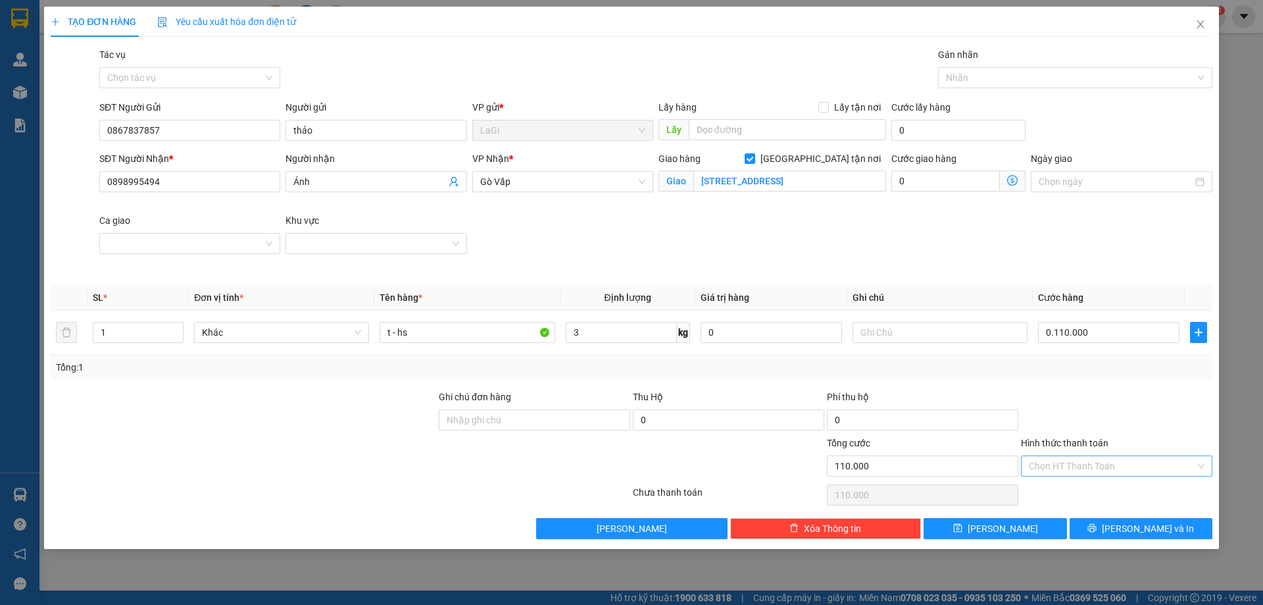
type input "110.000"
click at [1103, 465] on input "Hình thức thanh toán" at bounding box center [1112, 466] width 166 height 20
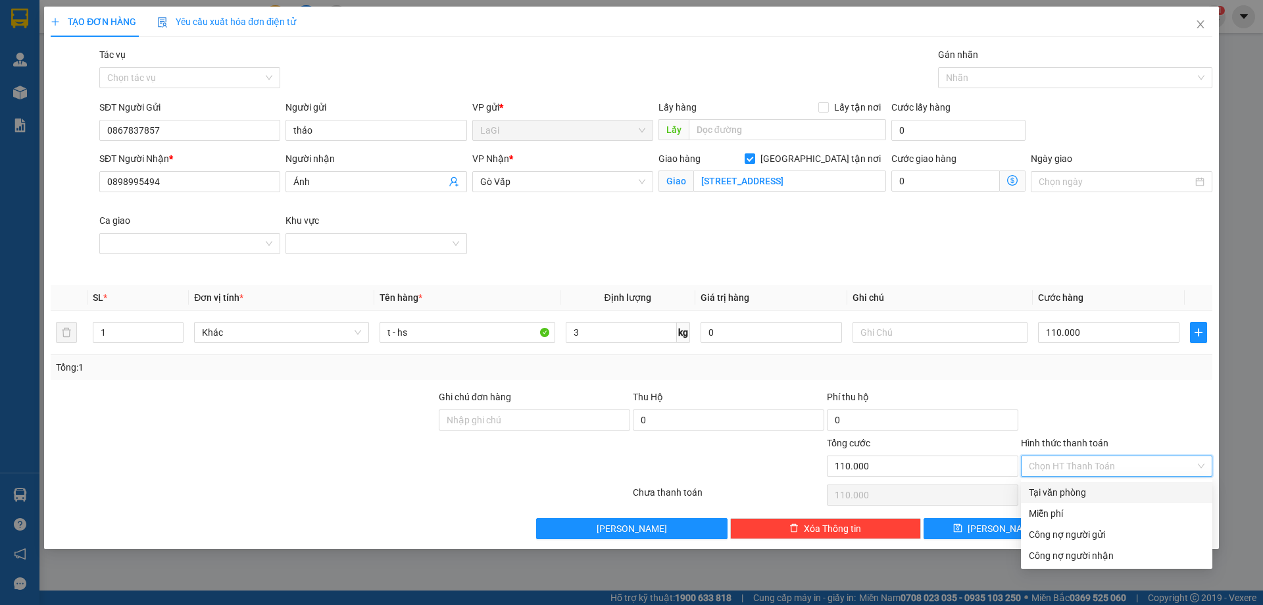
click at [1094, 489] on div "Tại văn phòng" at bounding box center [1117, 492] width 176 height 14
type input "0"
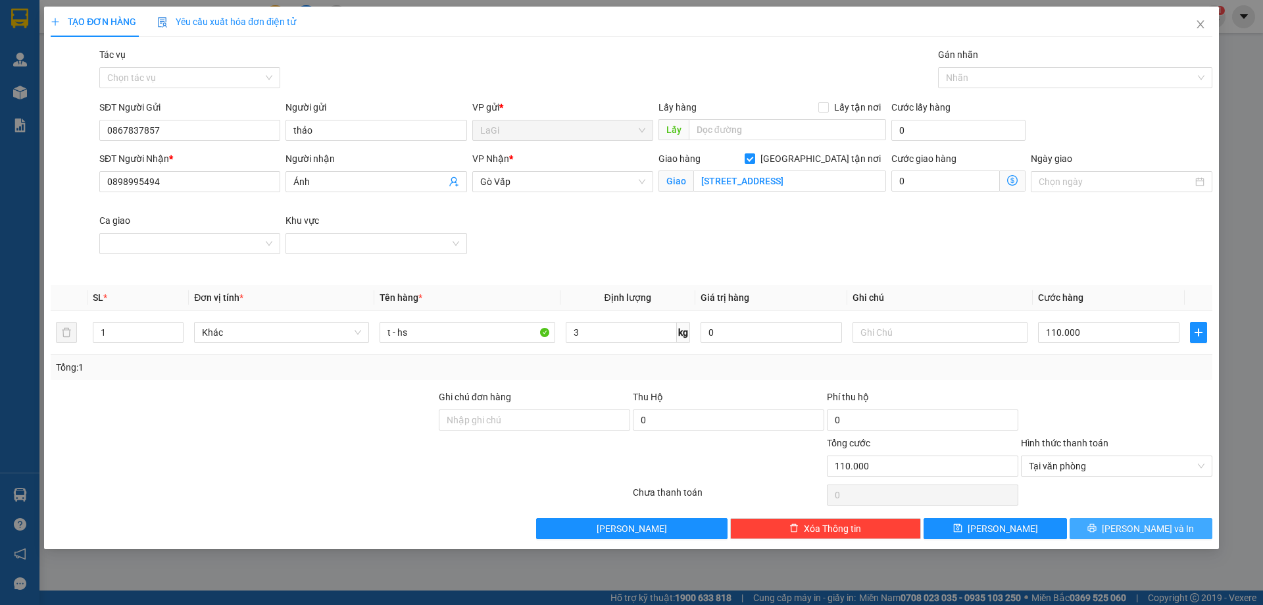
click at [1105, 530] on button "[PERSON_NAME] và In" at bounding box center [1141, 528] width 143 height 21
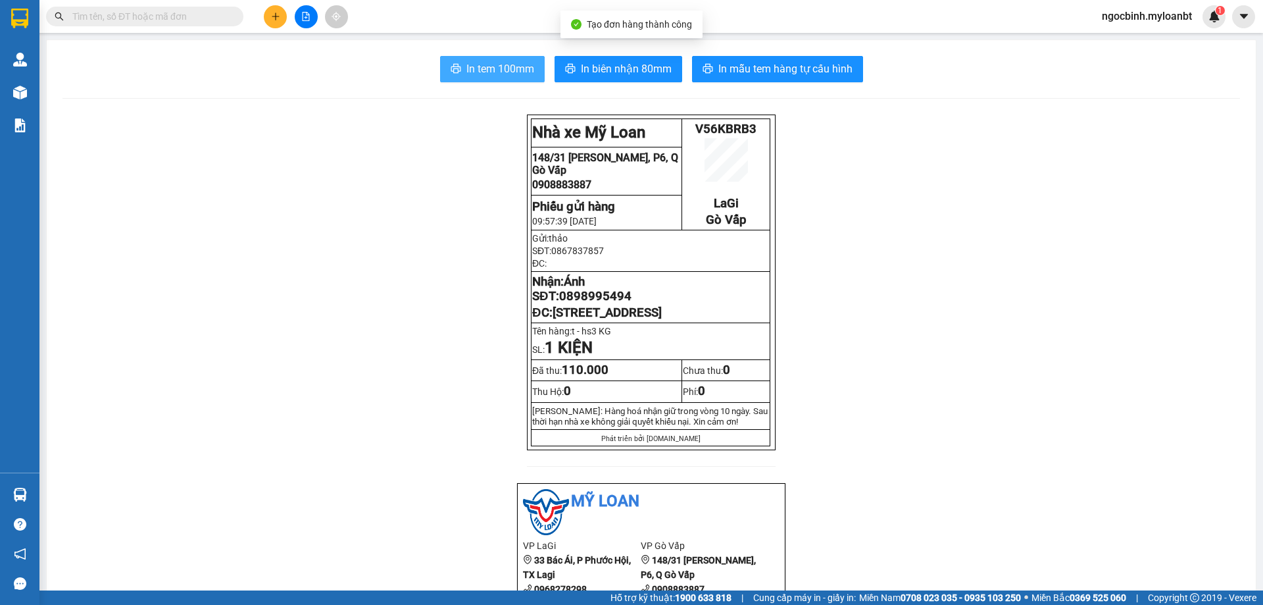
click at [514, 76] on span "In tem 100mm" at bounding box center [500, 69] width 68 height 16
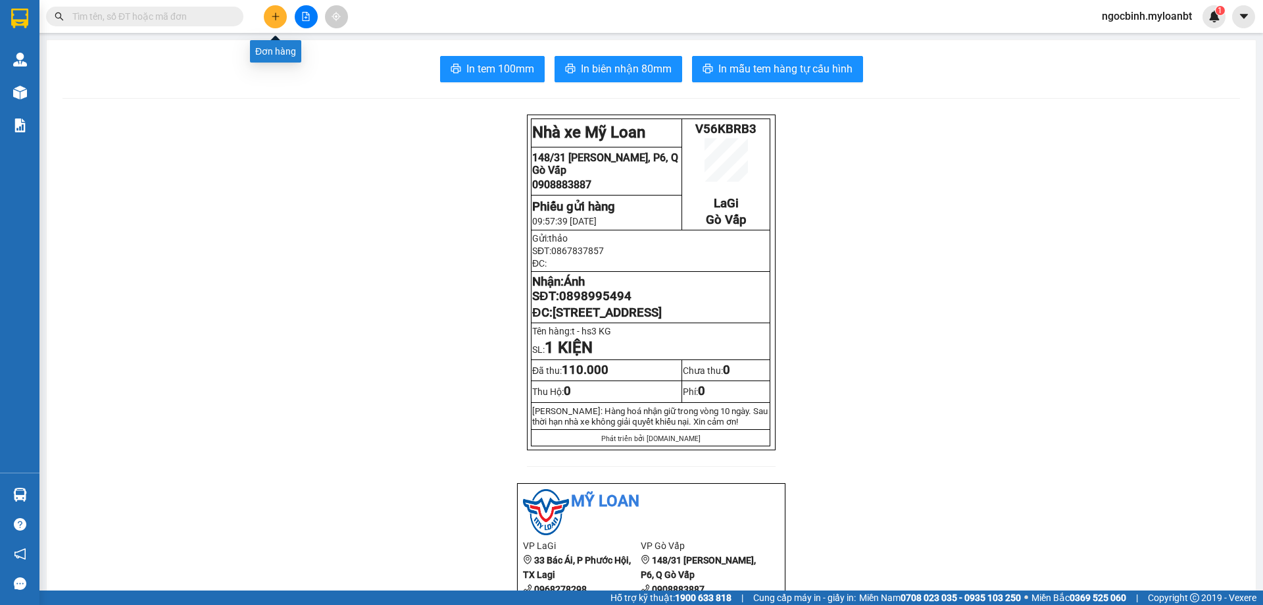
click at [276, 24] on button at bounding box center [275, 16] width 23 height 23
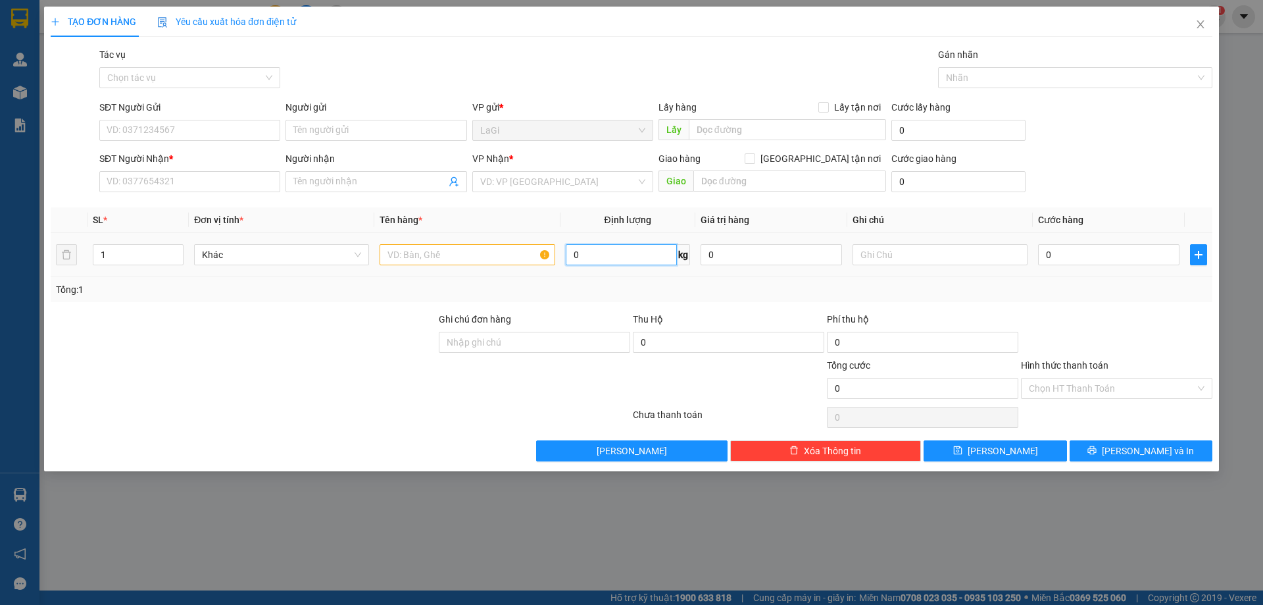
click at [628, 255] on input "0" at bounding box center [621, 254] width 111 height 21
type input "14.75"
click at [520, 248] on input "text" at bounding box center [467, 254] width 175 height 21
type input "h - vật dụng gia đình"
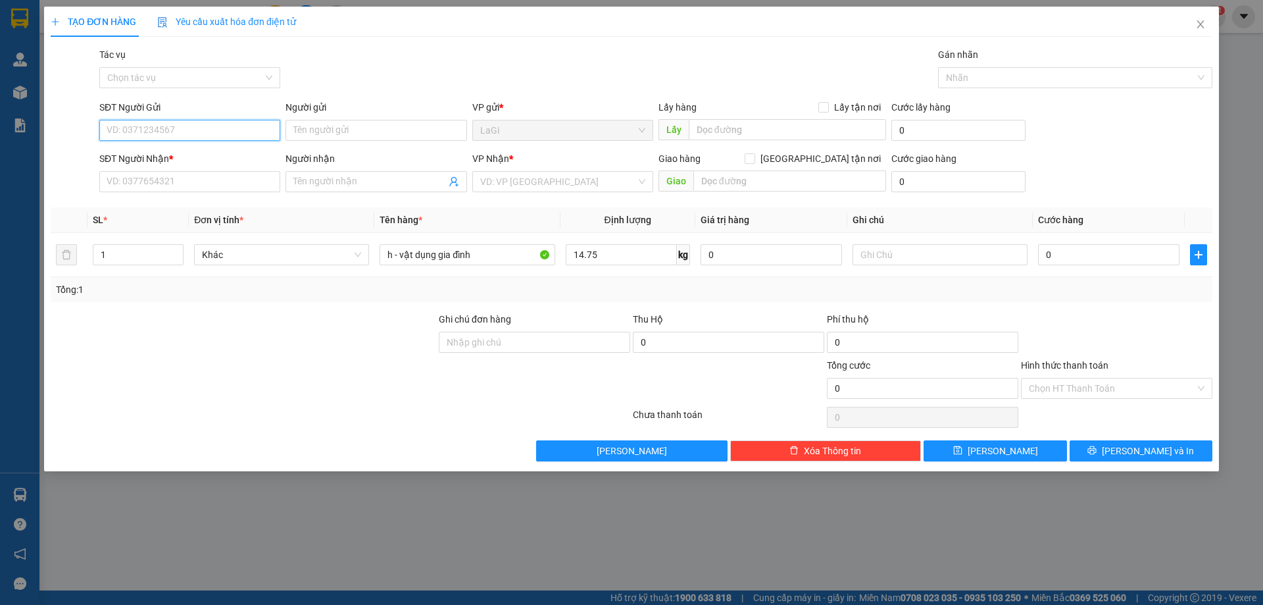
click at [257, 122] on input "SĐT Người Gửi" at bounding box center [189, 130] width 181 height 21
type input "0964031932"
click at [385, 125] on input "Người gửi" at bounding box center [376, 130] width 181 height 21
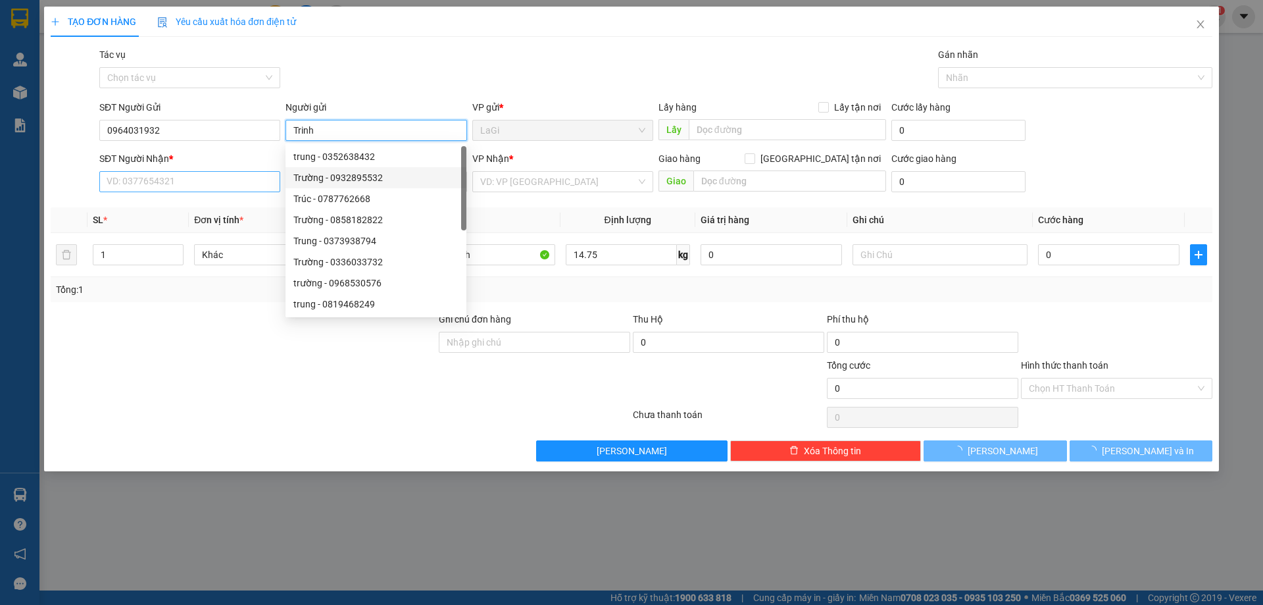
type input "Trinh"
click at [195, 170] on div "SĐT Người Nhận *" at bounding box center [189, 161] width 181 height 20
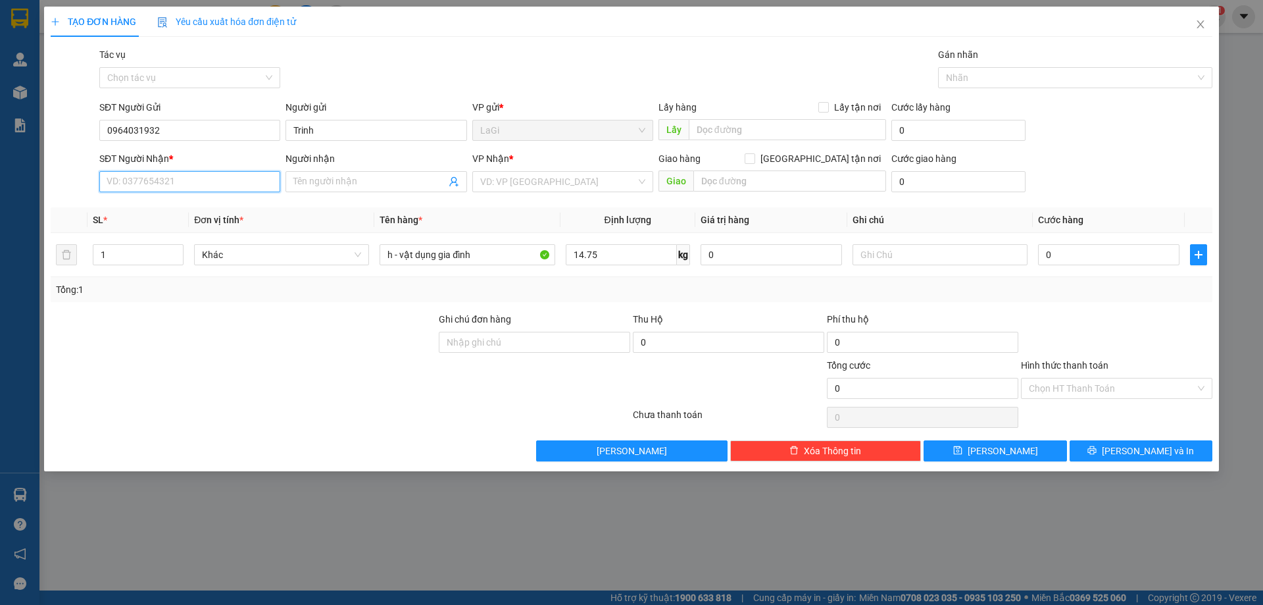
click at [207, 180] on input "SĐT Người Nhận *" at bounding box center [189, 181] width 181 height 21
type input "0919408266"
click at [315, 187] on input "Người nhận" at bounding box center [369, 181] width 152 height 14
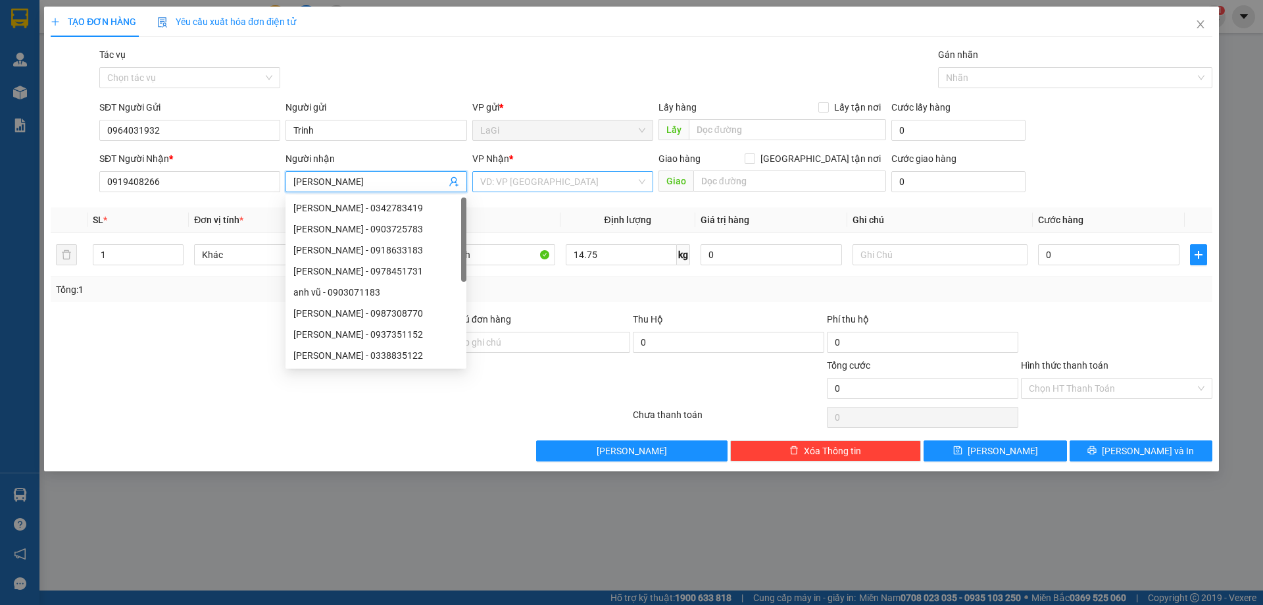
type input "Anh Vũ"
click at [525, 177] on input "search" at bounding box center [558, 182] width 156 height 20
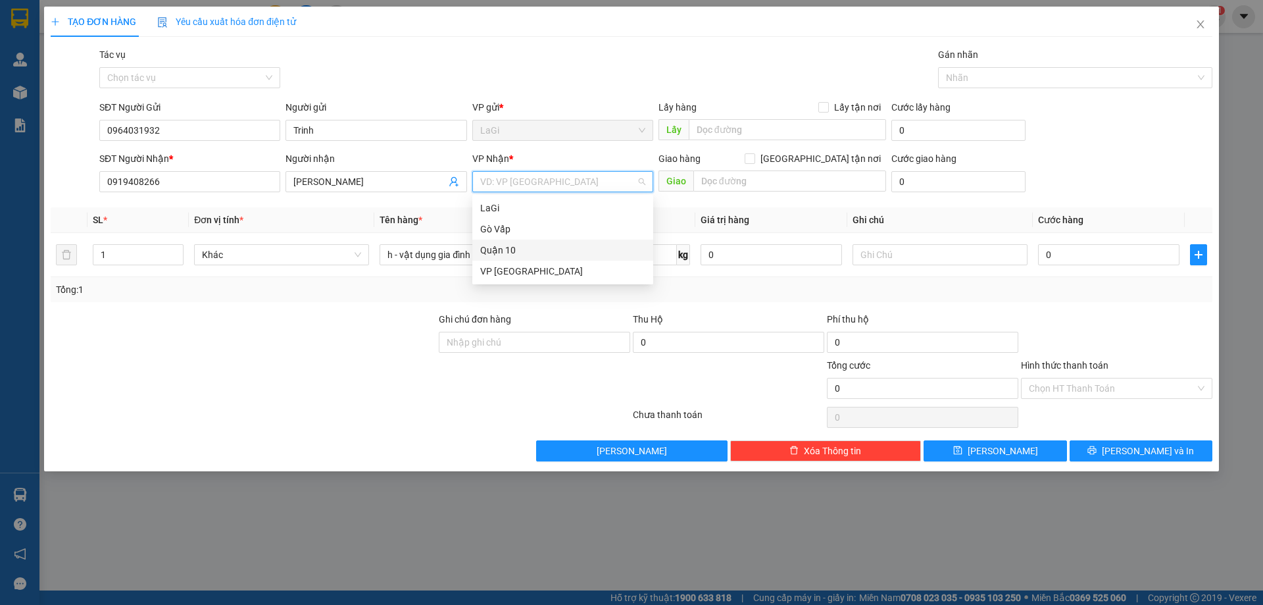
click at [532, 247] on div "Quận 10" at bounding box center [562, 250] width 165 height 14
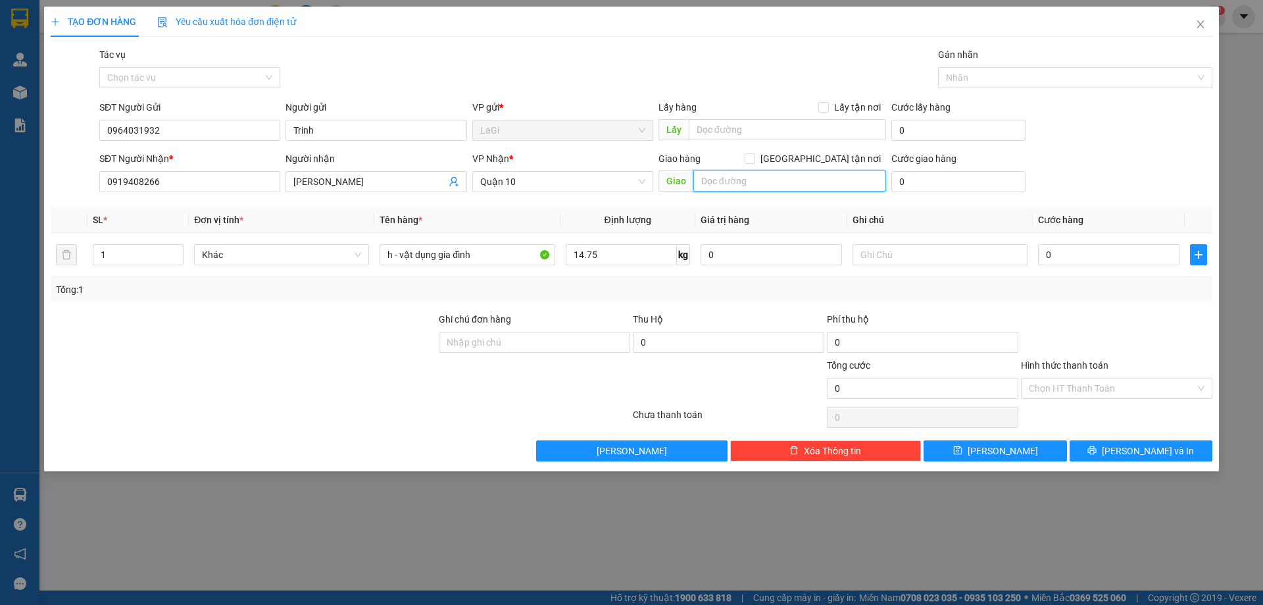
click at [841, 184] on input "text" at bounding box center [789, 180] width 193 height 21
click at [839, 180] on input "87/53 Lê Văn Duyệt, phường 3" at bounding box center [789, 180] width 193 height 21
click at [828, 181] on input "87/53 Lê Văn Duyệt, phường 1," at bounding box center [789, 180] width 193 height 21
click at [872, 177] on input "87/53 Lê Văn Duyệt, phường 1," at bounding box center [789, 180] width 193 height 21
click at [851, 175] on input "87/53 Lê Văn Duyệt, phường ," at bounding box center [789, 180] width 193 height 21
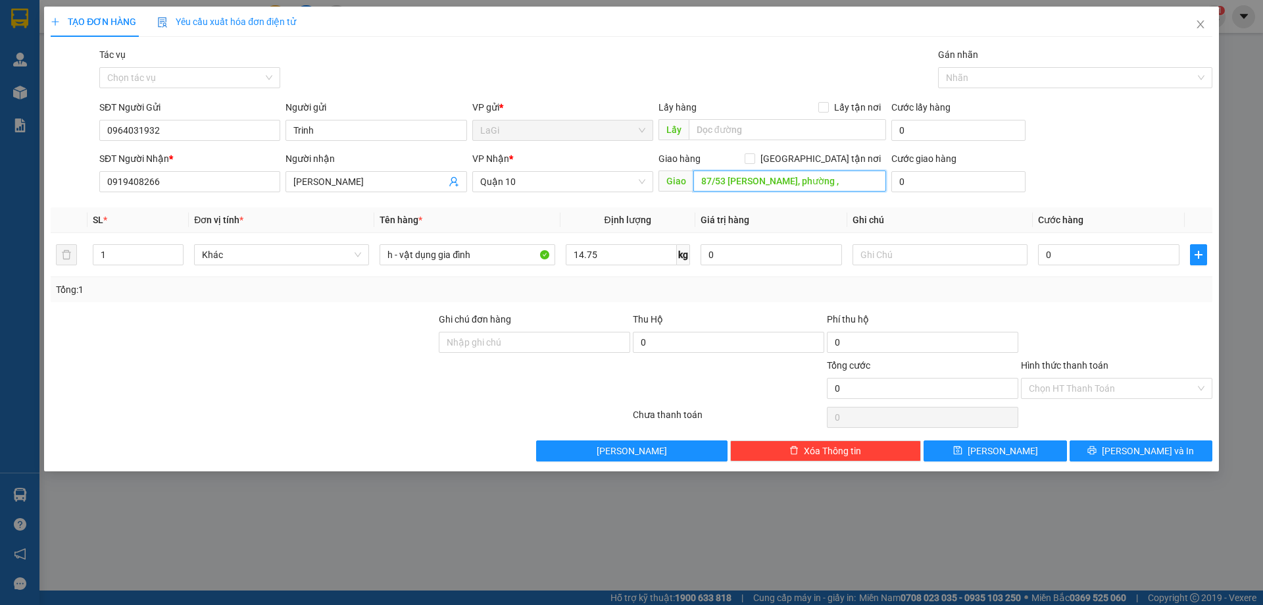
click at [818, 179] on input "87/53 Lê Văn Duyệt, phường ," at bounding box center [789, 180] width 193 height 21
click at [844, 182] on input "87/53 Lê Văn Duyệt, phường 3 ," at bounding box center [789, 180] width 193 height 21
type input "87/53 Lê Văn Duyệt, phường 3 , Bình Thạnh"
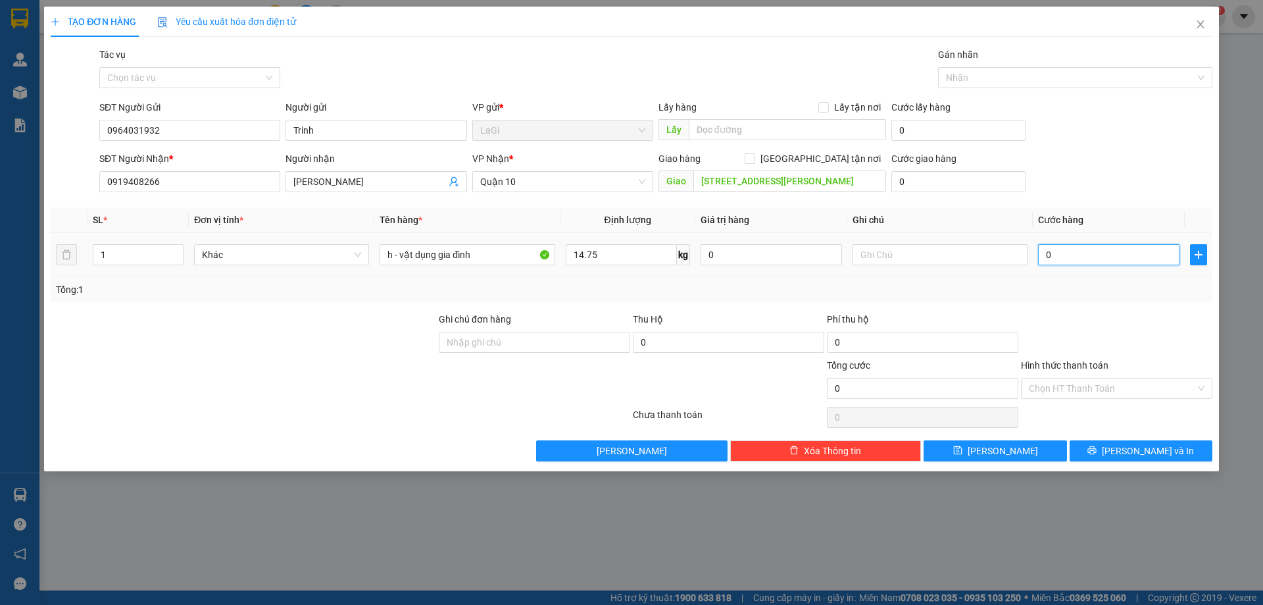
click at [1088, 251] on input "0" at bounding box center [1108, 254] width 141 height 21
type input "1"
type input "10"
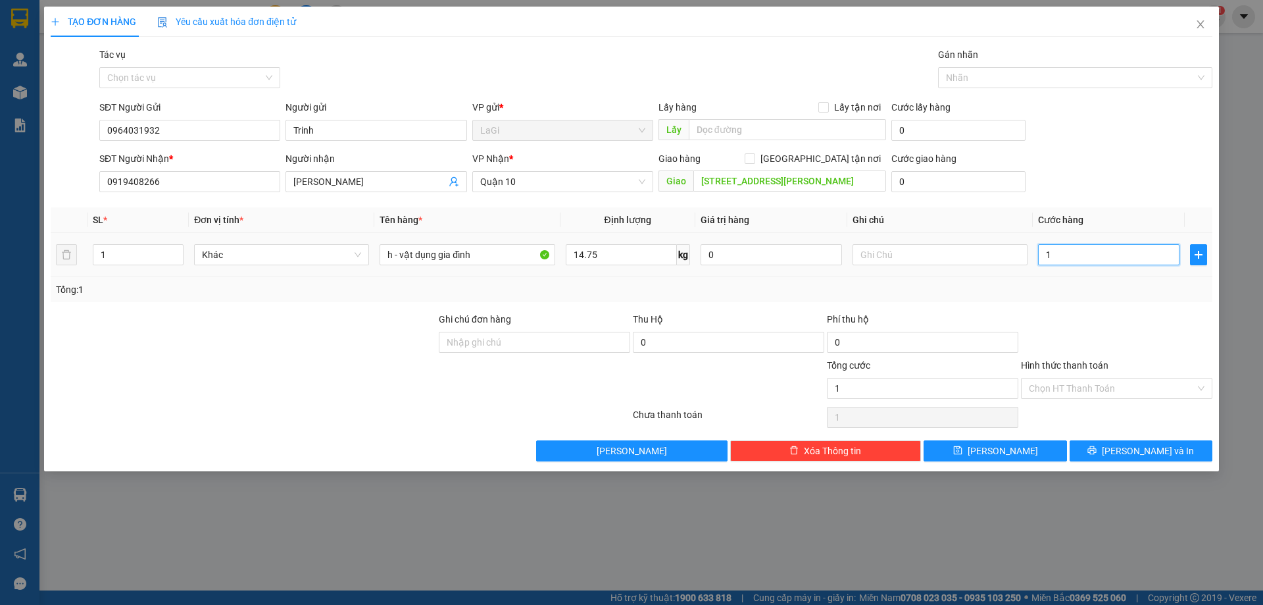
type input "10"
type input "100"
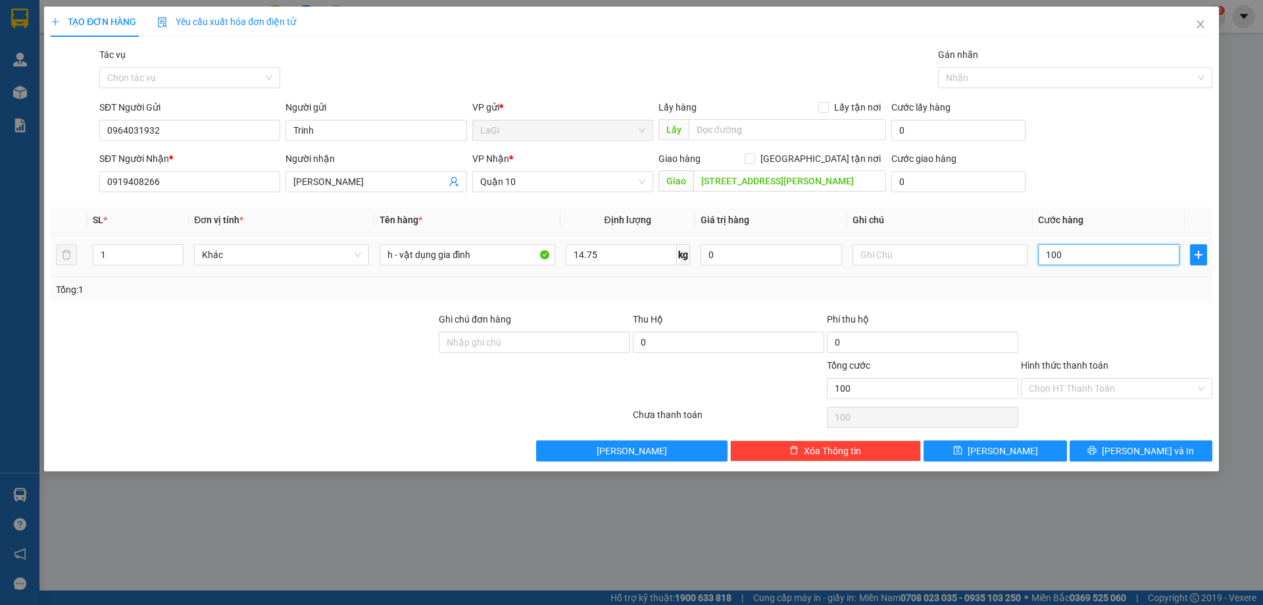
type input "1.000"
type input "10.000"
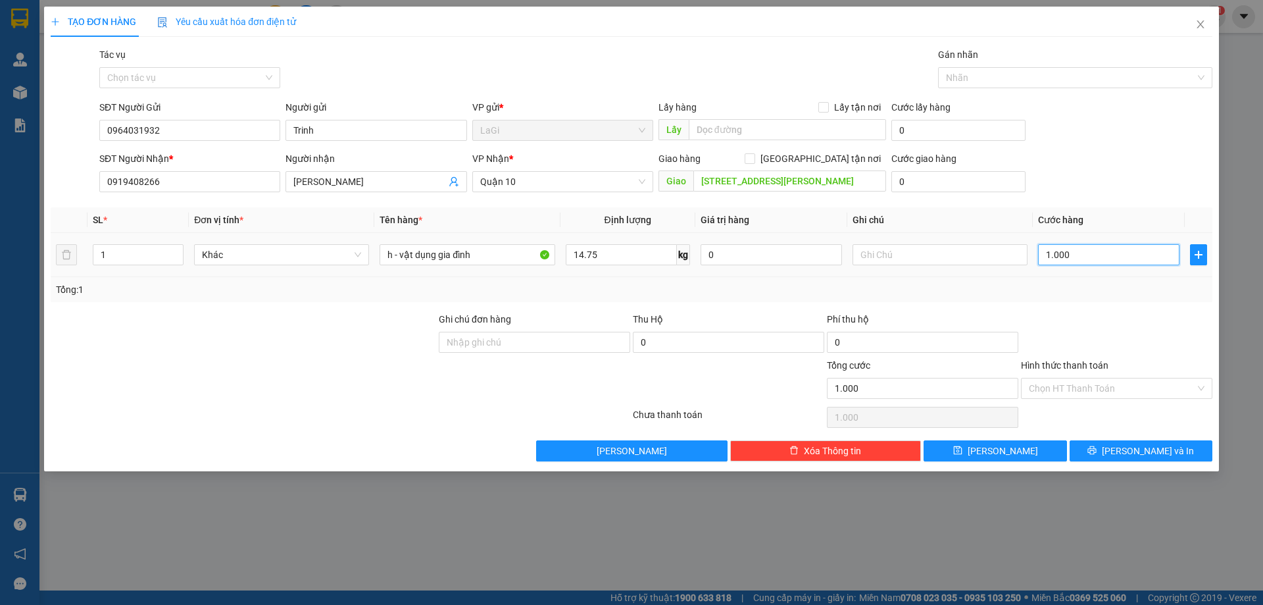
type input "10.000"
type input "100.000"
type input "1.000.000"
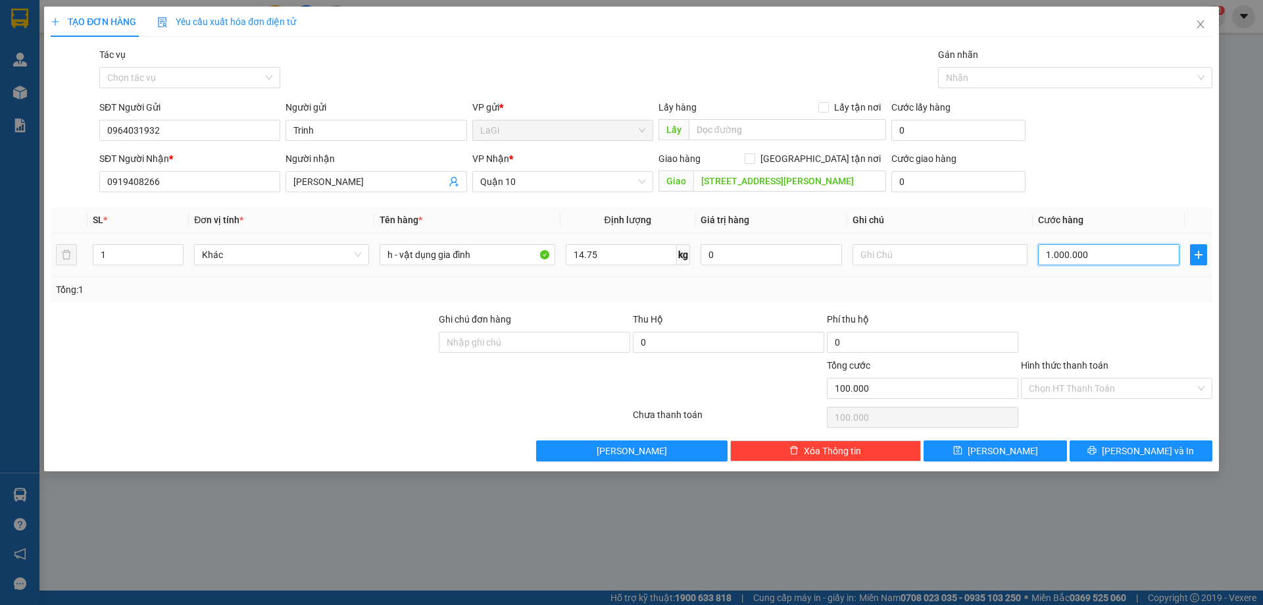
type input "1.000.000"
type input "100.000"
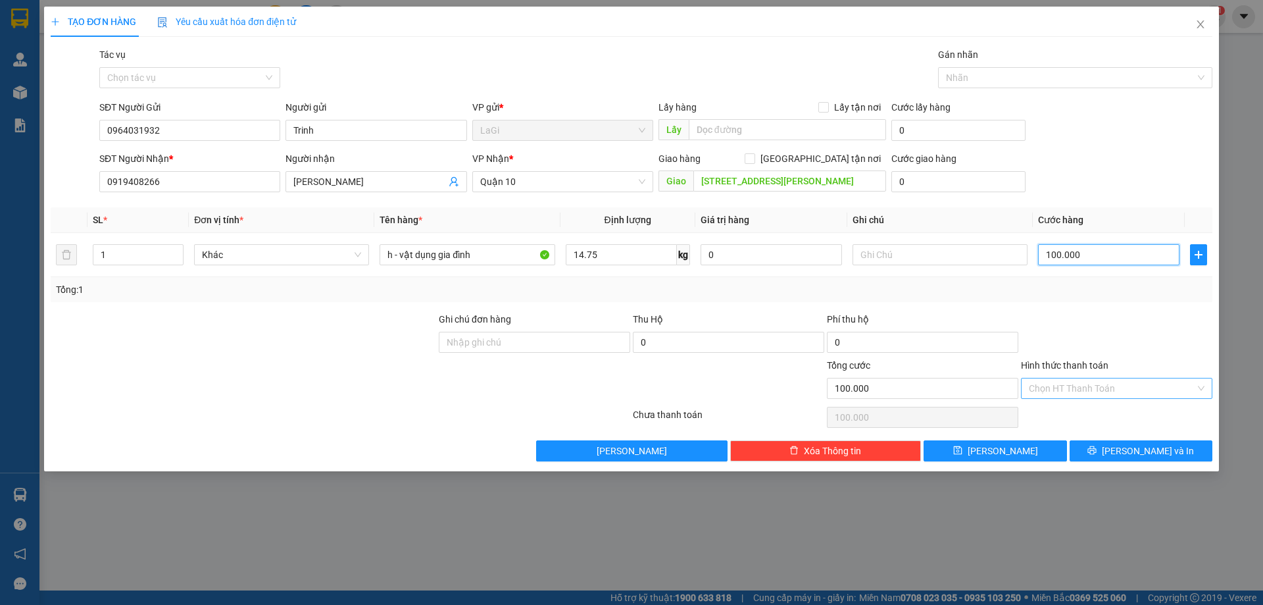
type input "100.000"
click at [1094, 387] on input "Hình thức thanh toán" at bounding box center [1112, 388] width 166 height 20
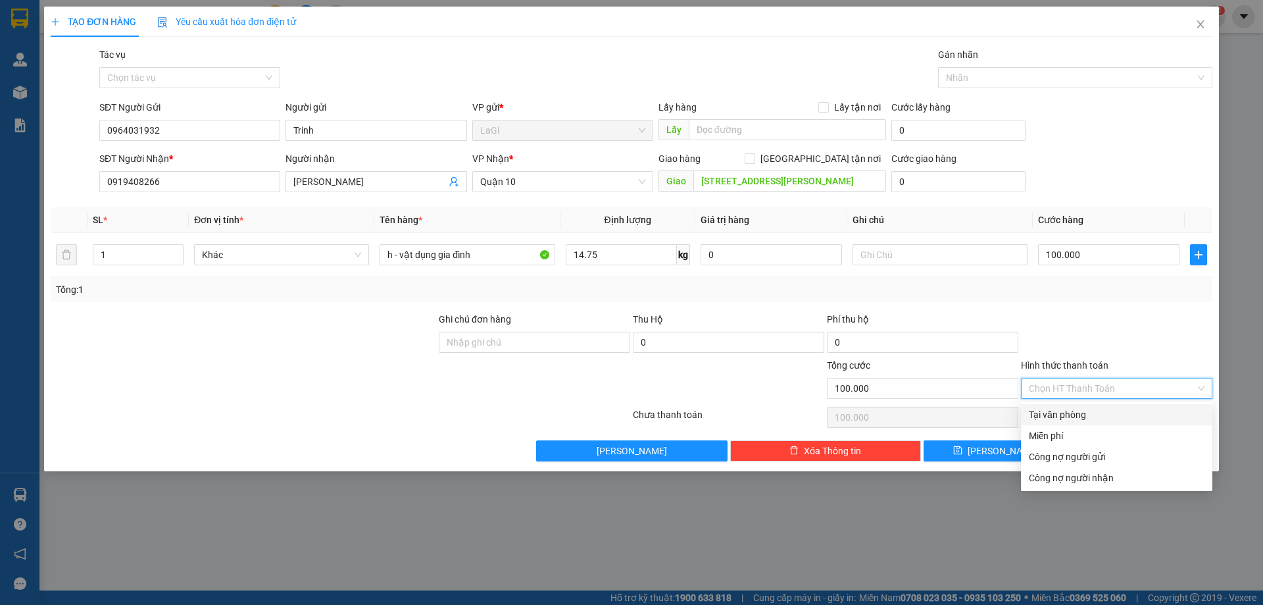
click at [1095, 413] on div "Tại văn phòng" at bounding box center [1117, 414] width 176 height 14
type input "0"
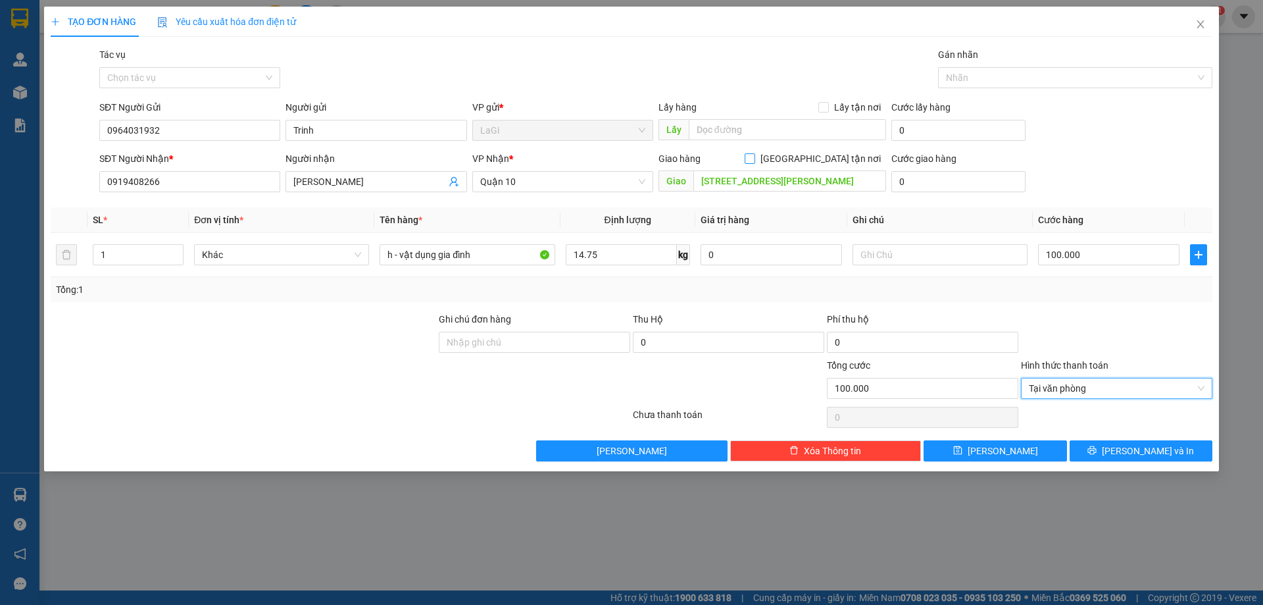
click at [754, 160] on input "[GEOGRAPHIC_DATA] tận nơi" at bounding box center [749, 157] width 9 height 9
checkbox input "true"
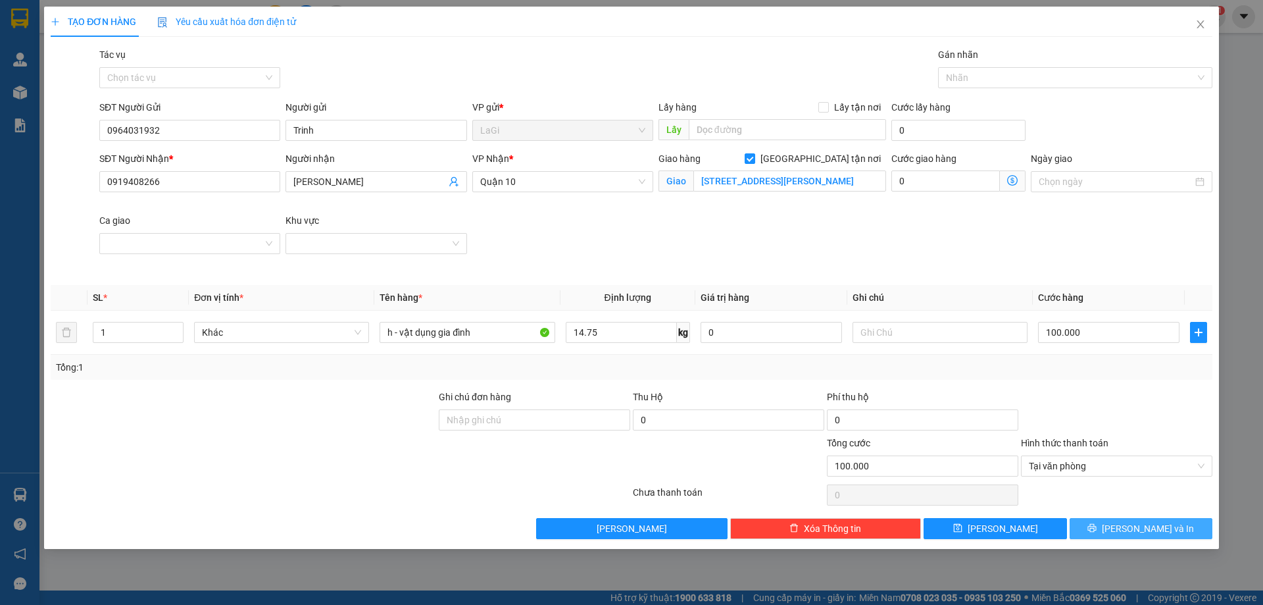
click at [1137, 532] on span "[PERSON_NAME] và In" at bounding box center [1148, 528] width 92 height 14
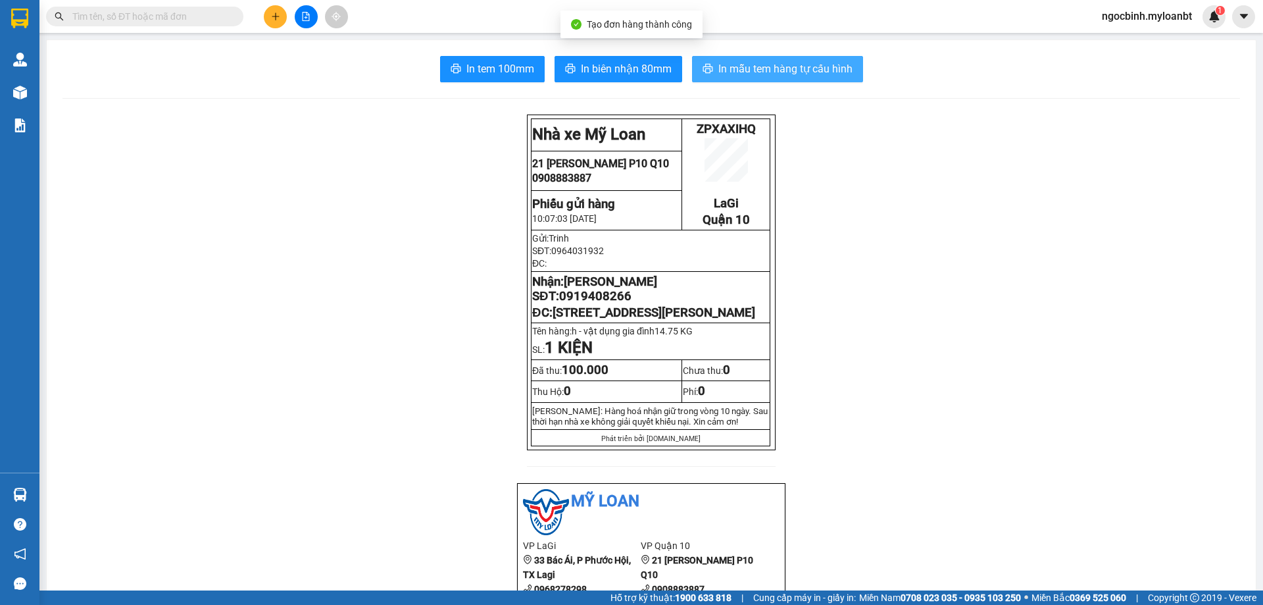
click at [803, 74] on span "In mẫu tem hàng tự cấu hình" at bounding box center [785, 69] width 134 height 16
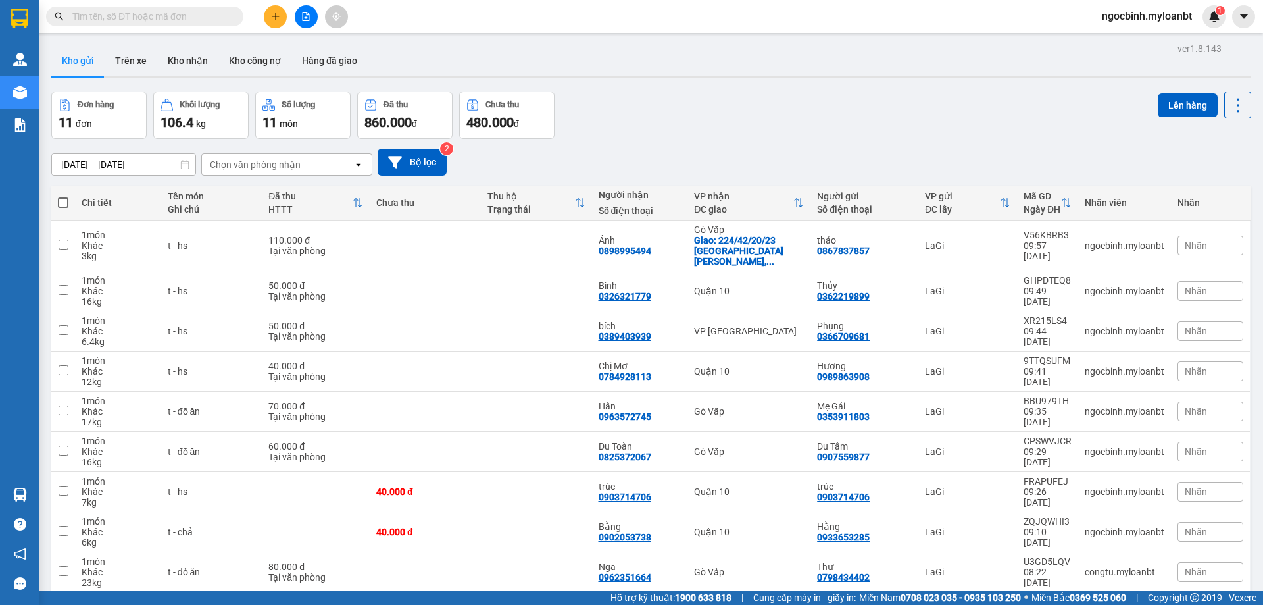
click at [280, 20] on icon "plus" at bounding box center [275, 16] width 9 height 9
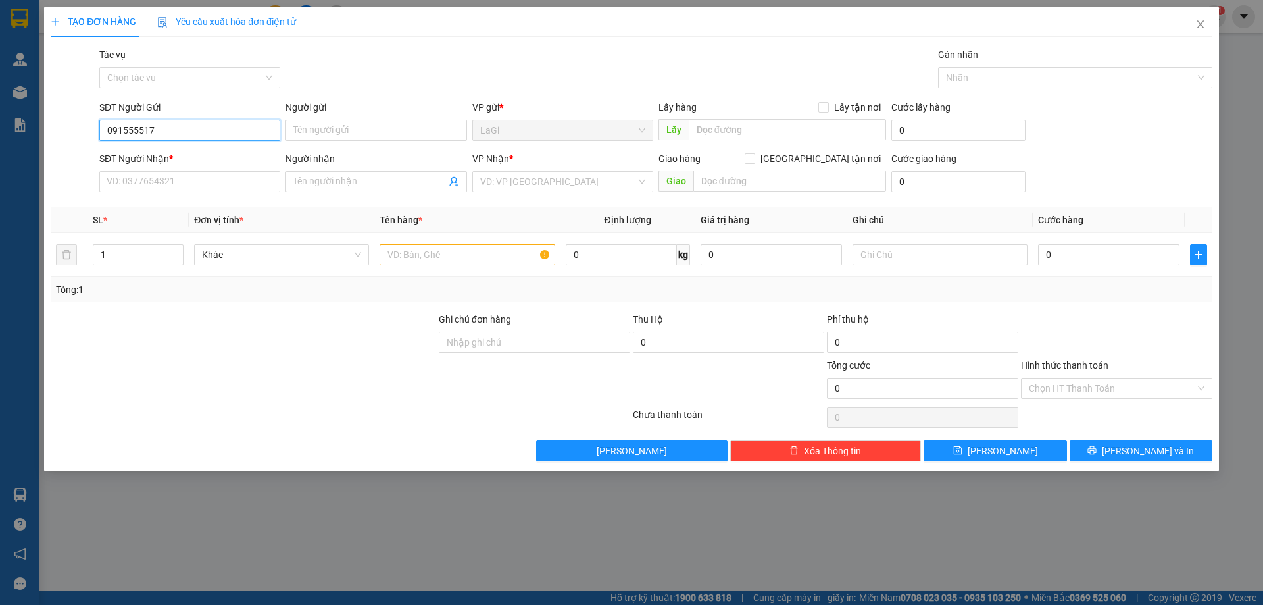
type input "0915555179"
click at [241, 156] on div "0915555179 - Thịnh" at bounding box center [189, 156] width 165 height 14
type input "Thịnh"
type input "0898444442"
type input "sương"
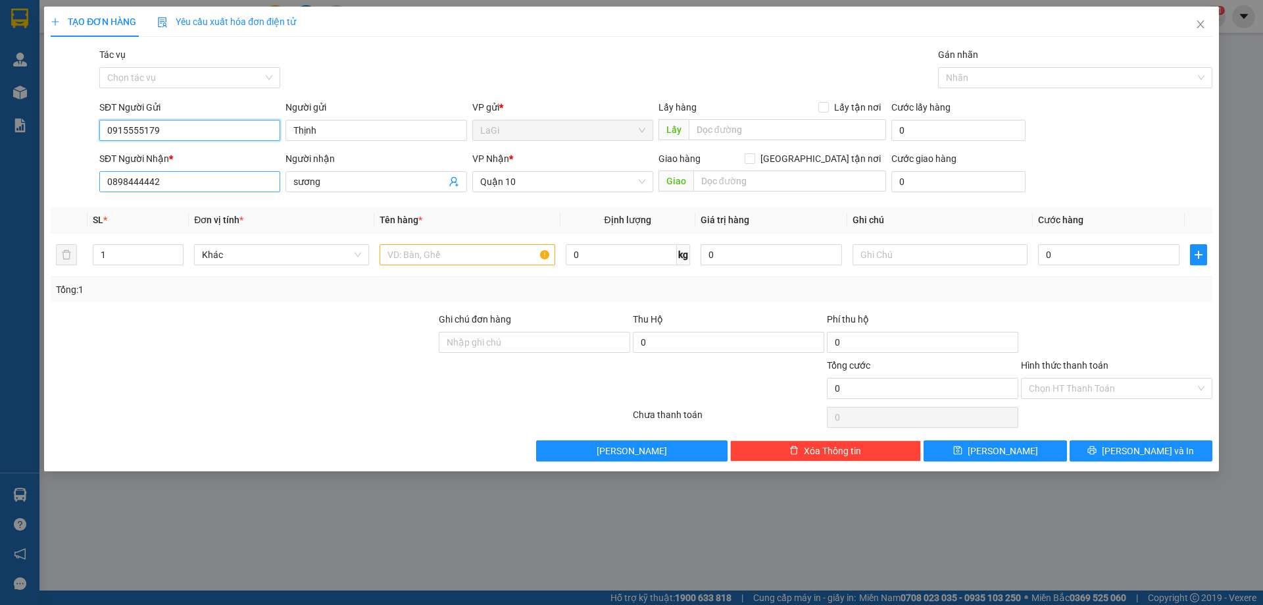
type input "0915555179"
click at [223, 184] on input "0898444442" at bounding box center [189, 181] width 181 height 21
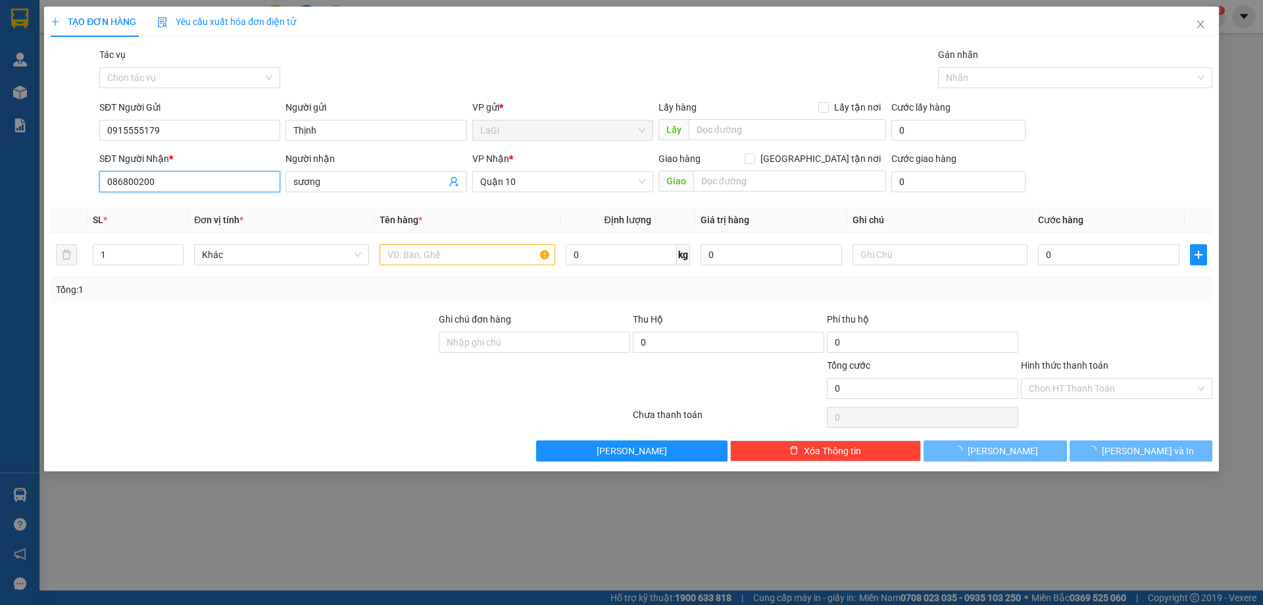
type input "0868002002"
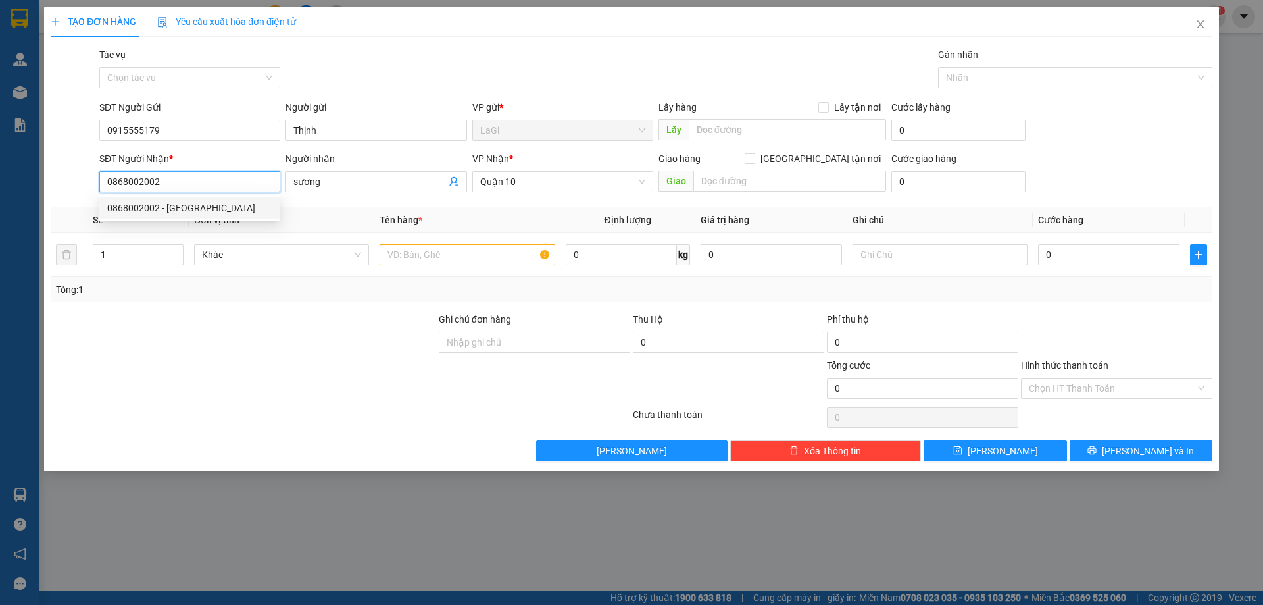
click at [226, 204] on div "0868002002 - [GEOGRAPHIC_DATA]" at bounding box center [189, 208] width 165 height 14
type input "[PERSON_NAME]"
type input "0868002002"
click at [411, 255] on input "text" at bounding box center [467, 254] width 175 height 21
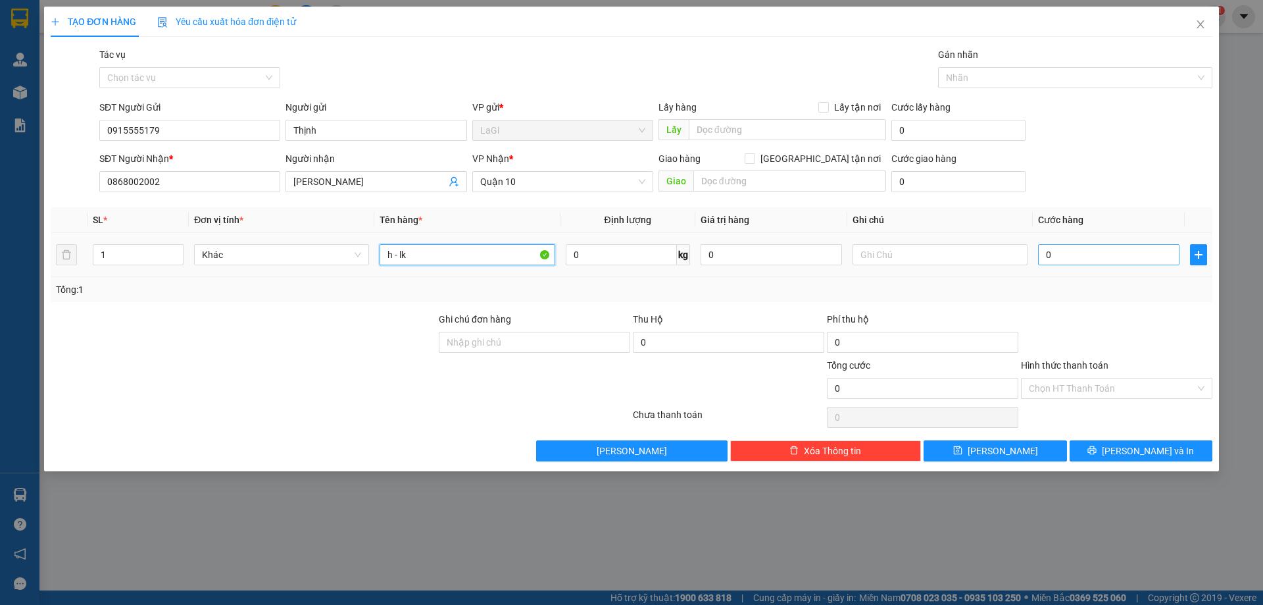
type input "h - lk"
click at [1086, 253] on input "0" at bounding box center [1108, 254] width 141 height 21
type input "3"
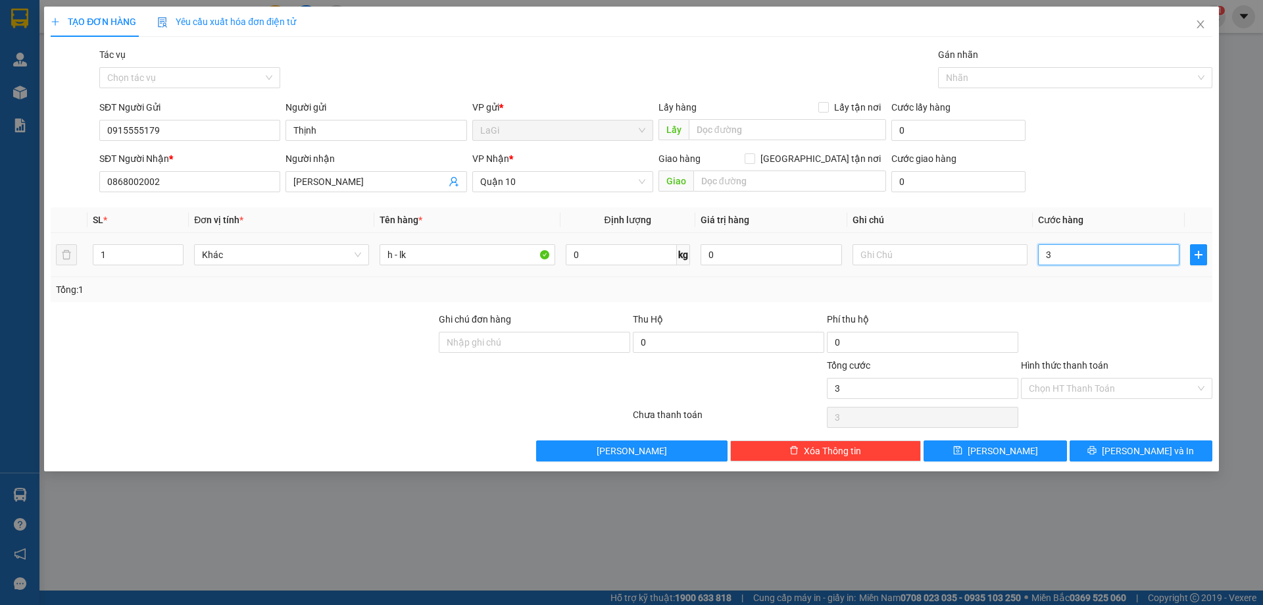
type input "30"
type input "300"
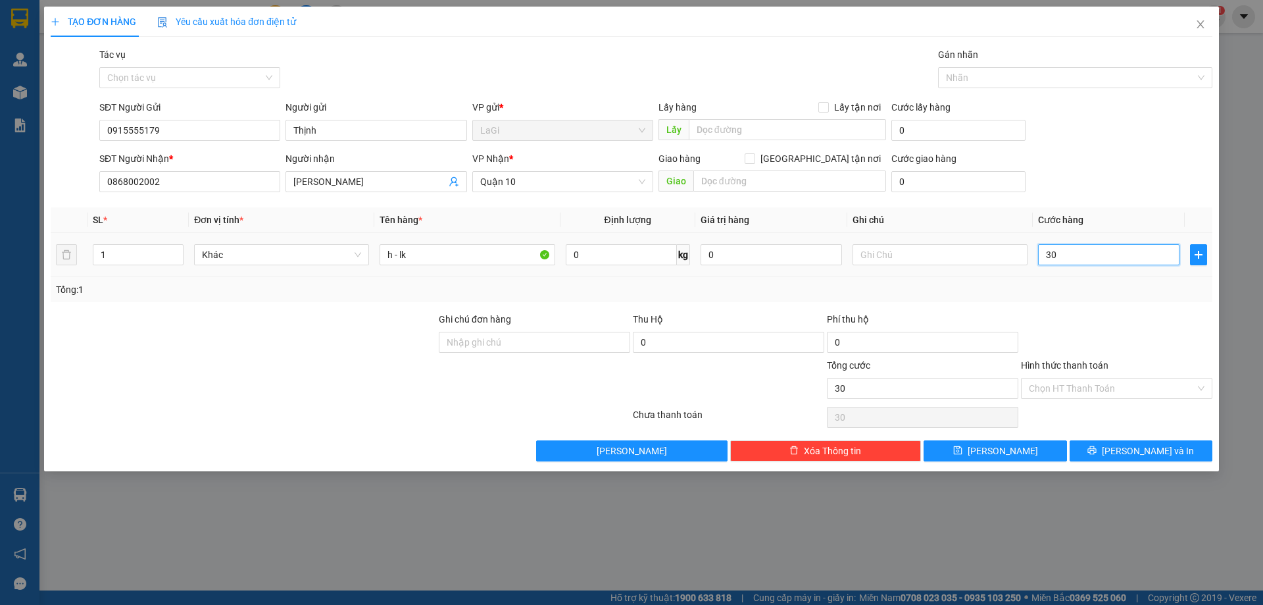
type input "300"
type input "3.000"
type input "30.000"
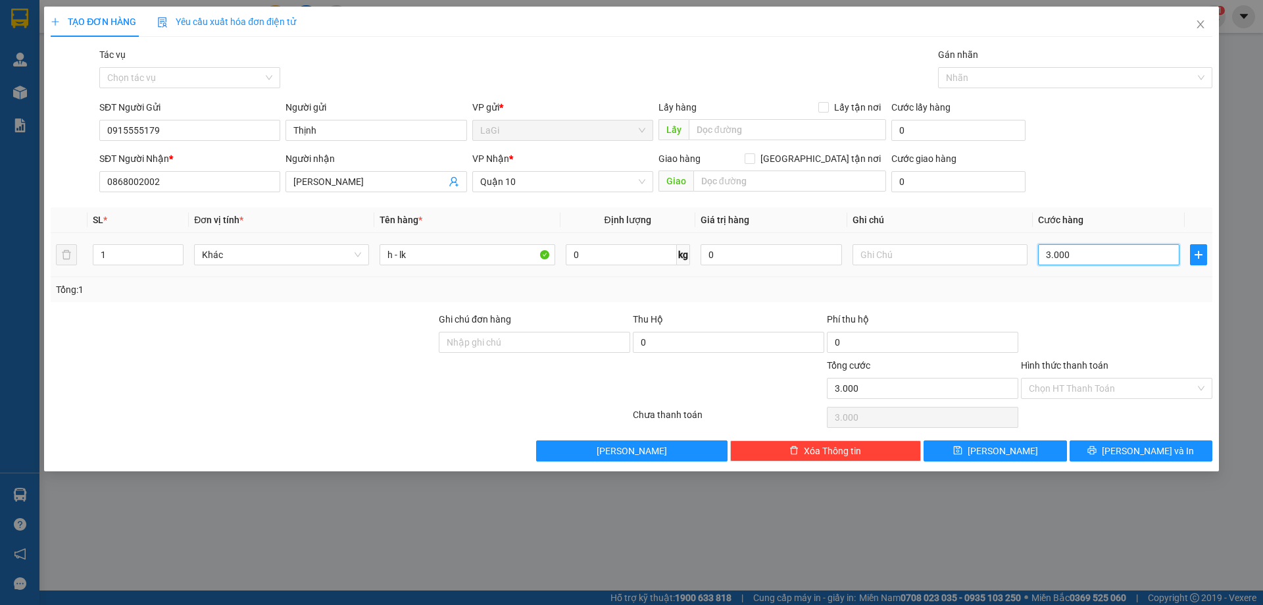
type input "30.000"
click at [1097, 449] on icon "printer" at bounding box center [1092, 449] width 9 height 9
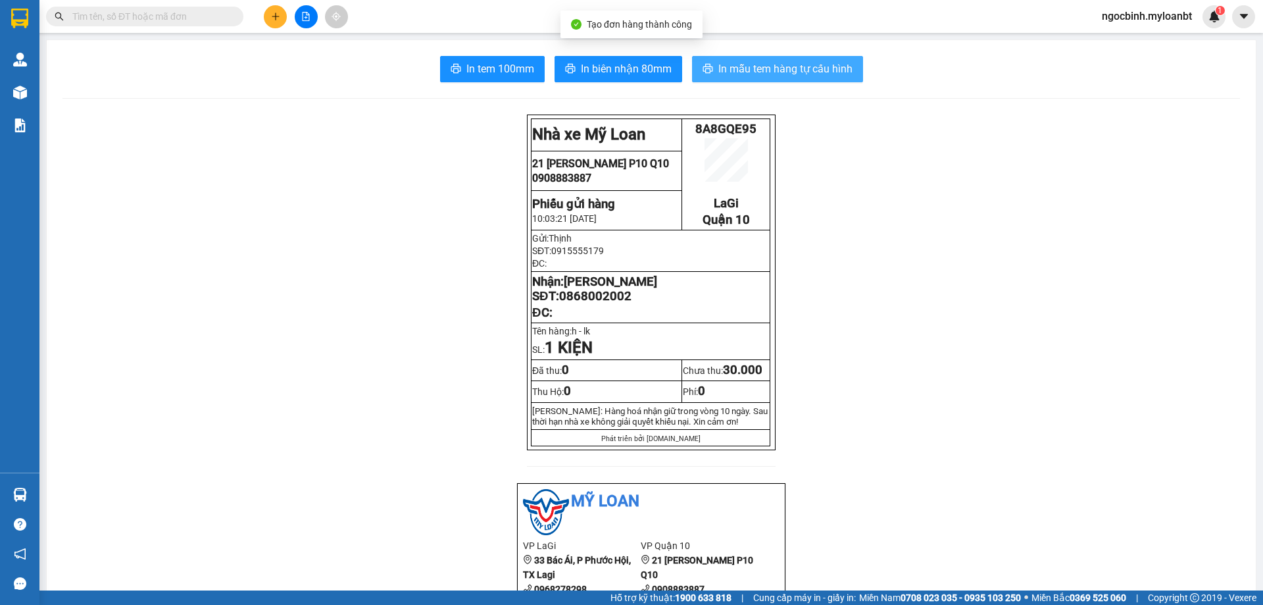
click at [769, 73] on span "In mẫu tem hàng tự cấu hình" at bounding box center [785, 69] width 134 height 16
